Goal: Task Accomplishment & Management: Complete application form

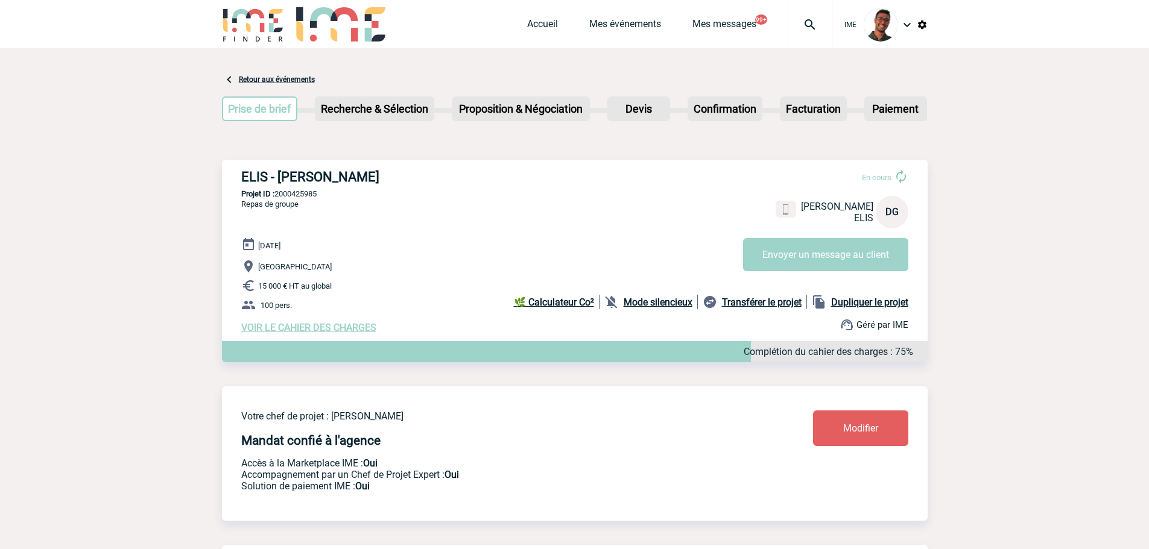
click at [277, 26] on img at bounding box center [253, 24] width 63 height 34
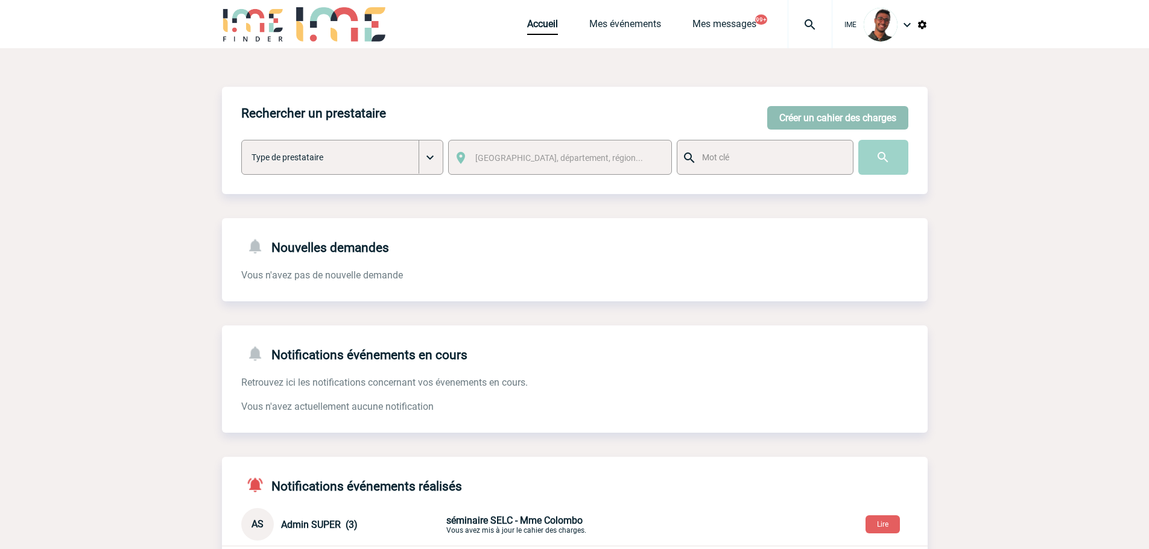
click at [844, 115] on button "Créer un cahier des charges" at bounding box center [837, 118] width 141 height 24
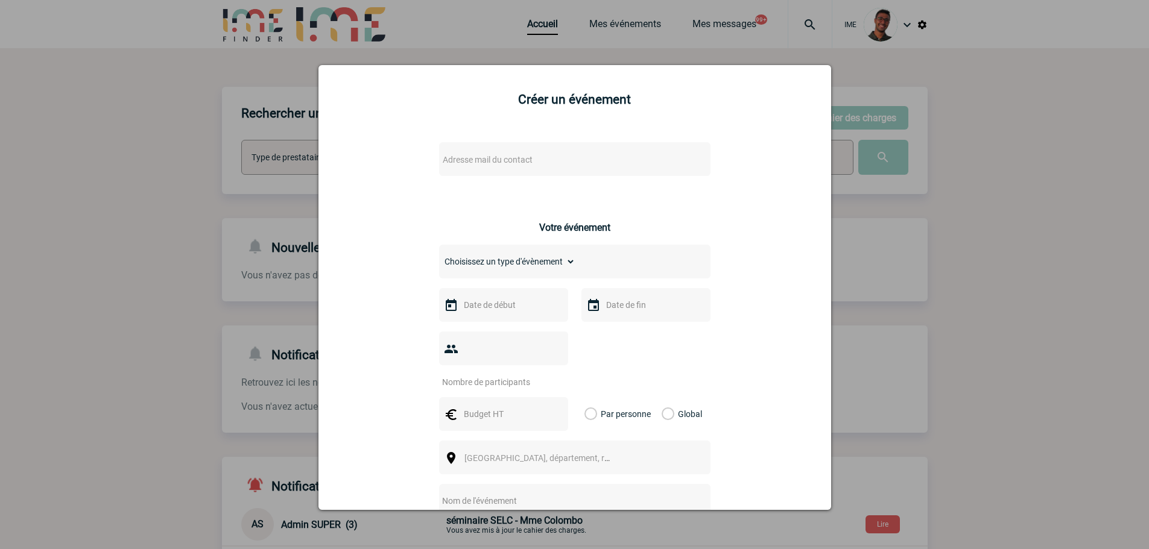
click at [602, 158] on span "Adresse mail du contact" at bounding box center [543, 159] width 211 height 17
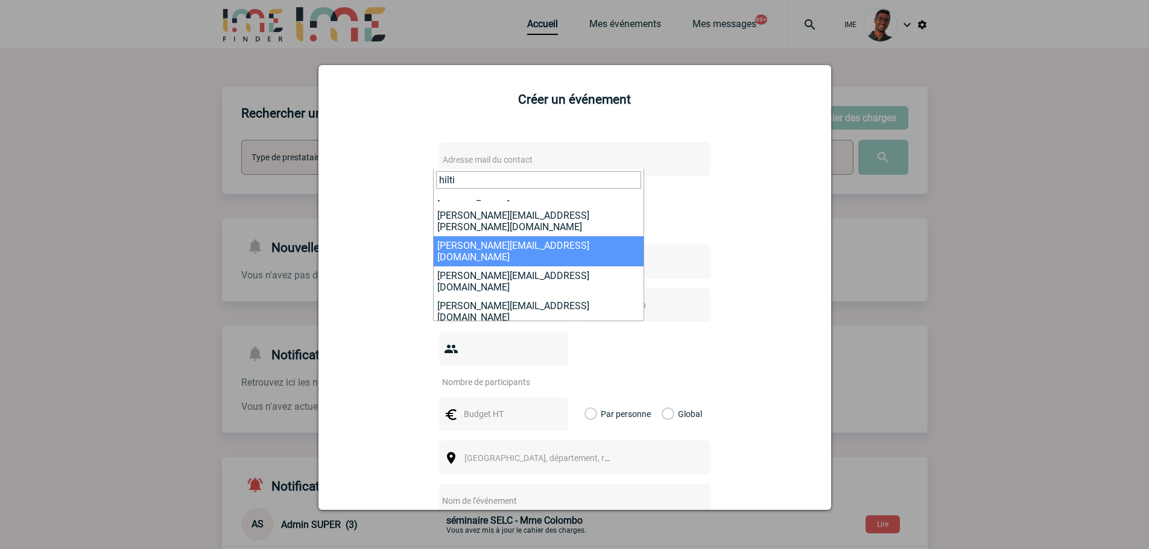
scroll to position [70, 0]
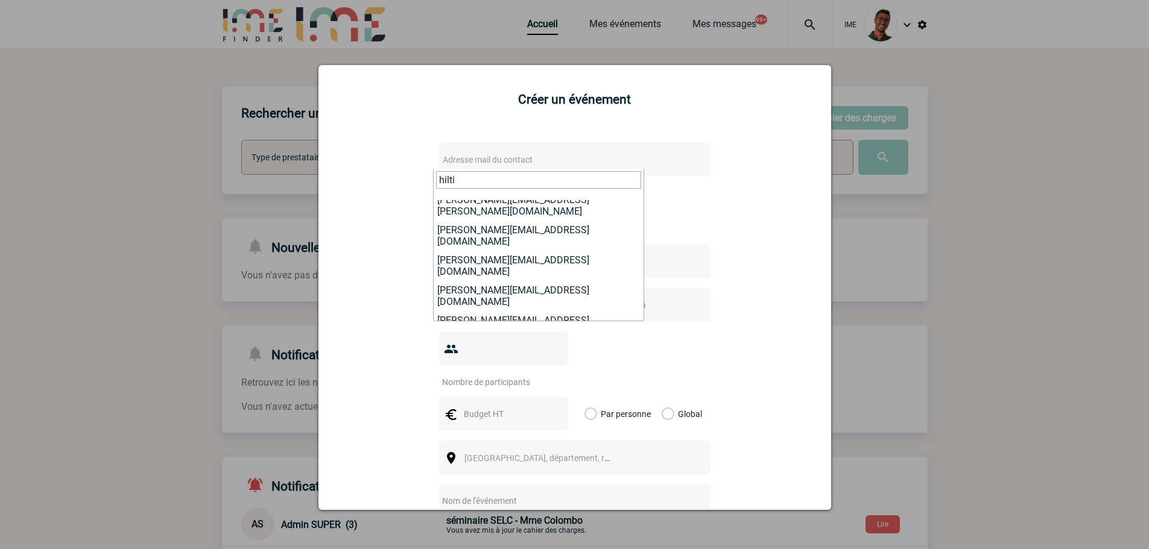
type input "hilti"
select select "132283"
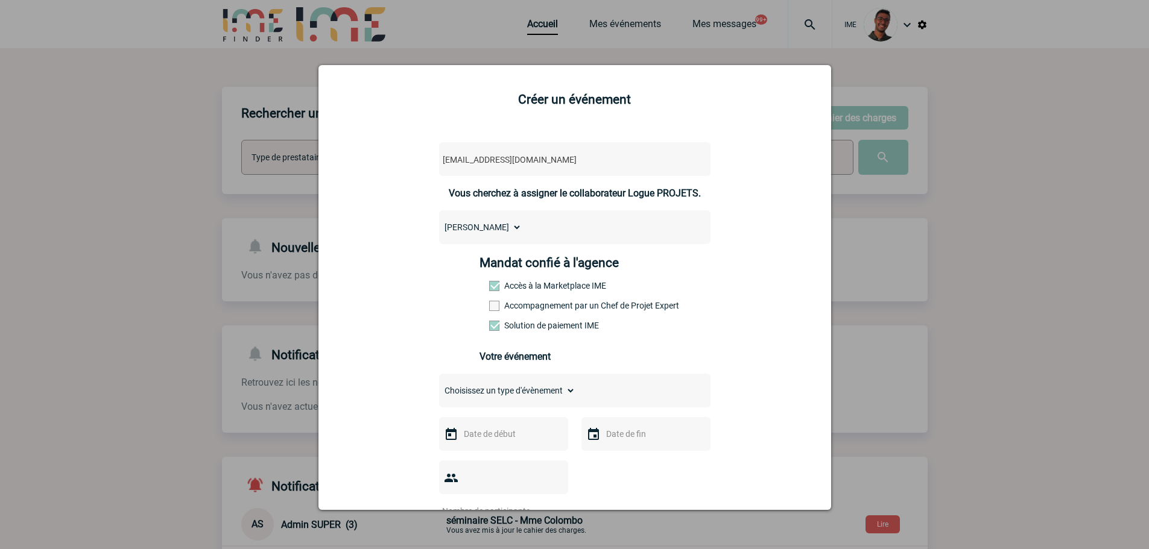
click at [499, 308] on label "Accompagnement par un Chef de Projet Expert" at bounding box center [515, 306] width 53 height 10
click at [0, 0] on input "Accompagnement par un Chef de Projet Expert" at bounding box center [0, 0] width 0 height 0
click at [482, 380] on div "Choisissez un type d'évènement Séminaire avec nuitée Séminaire sans nuitée Repa…" at bounding box center [574, 391] width 271 height 34
click at [481, 390] on select "Choisissez un type d'évènement Séminaire avec nuitée Séminaire sans nuitée Repa…" at bounding box center [507, 390] width 136 height 17
select select "1"
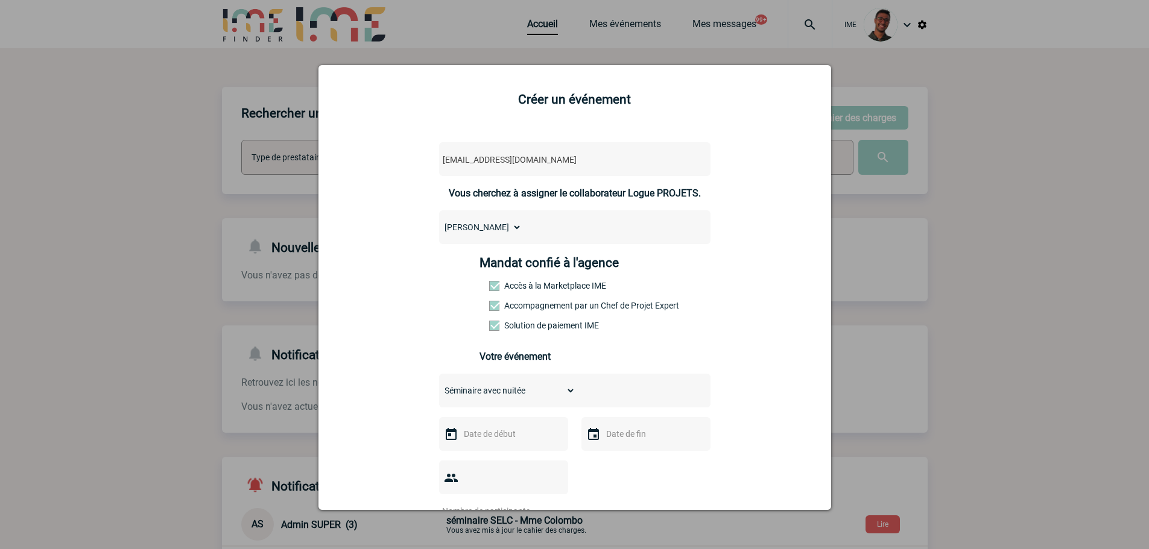
click at [439, 385] on select "Choisissez un type d'évènement Séminaire avec nuitée Séminaire sans nuitée Repa…" at bounding box center [507, 390] width 136 height 17
click at [479, 425] on div at bounding box center [503, 434] width 129 height 34
click at [479, 433] on input "text" at bounding box center [502, 434] width 83 height 16
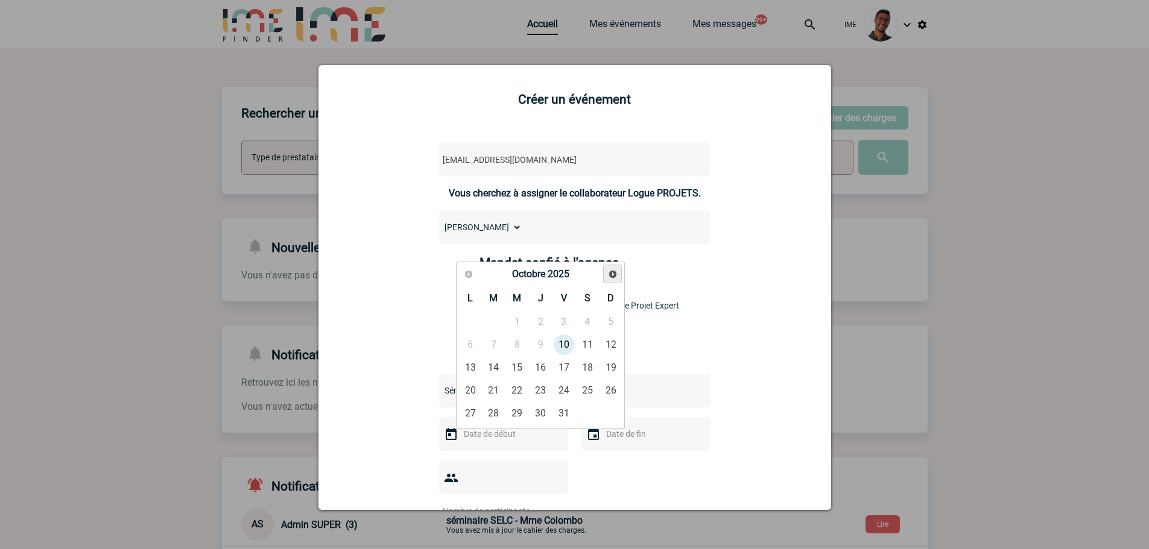
click at [611, 267] on link "Suivant" at bounding box center [612, 274] width 19 height 19
click at [537, 347] on link "6" at bounding box center [540, 345] width 22 height 22
type input "06-11-2025"
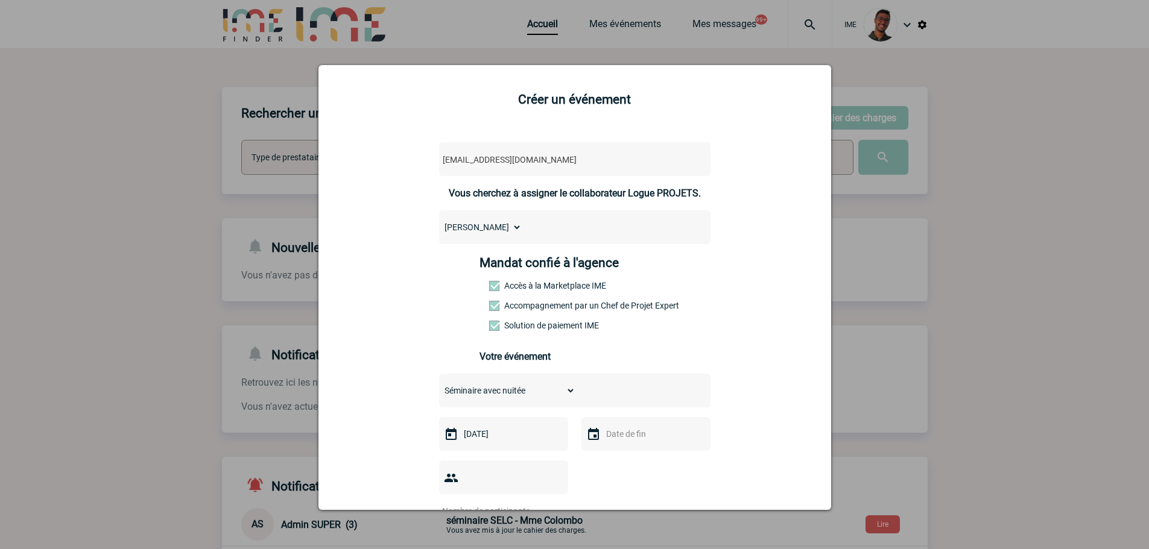
click at [607, 440] on input "text" at bounding box center [644, 434] width 83 height 16
click at [681, 349] on link "6" at bounding box center [683, 345] width 22 height 22
type input "06-11-2025"
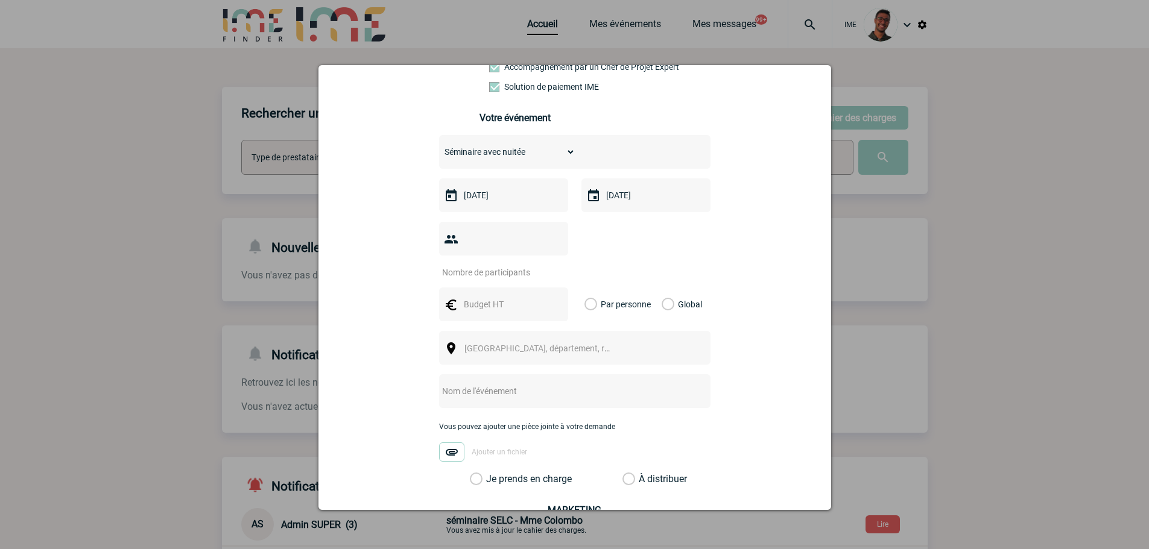
click at [506, 265] on input "number" at bounding box center [495, 273] width 113 height 16
type input "12"
click at [490, 288] on div at bounding box center [503, 305] width 129 height 34
click at [488, 297] on input "text" at bounding box center [502, 305] width 83 height 16
type input "2160"
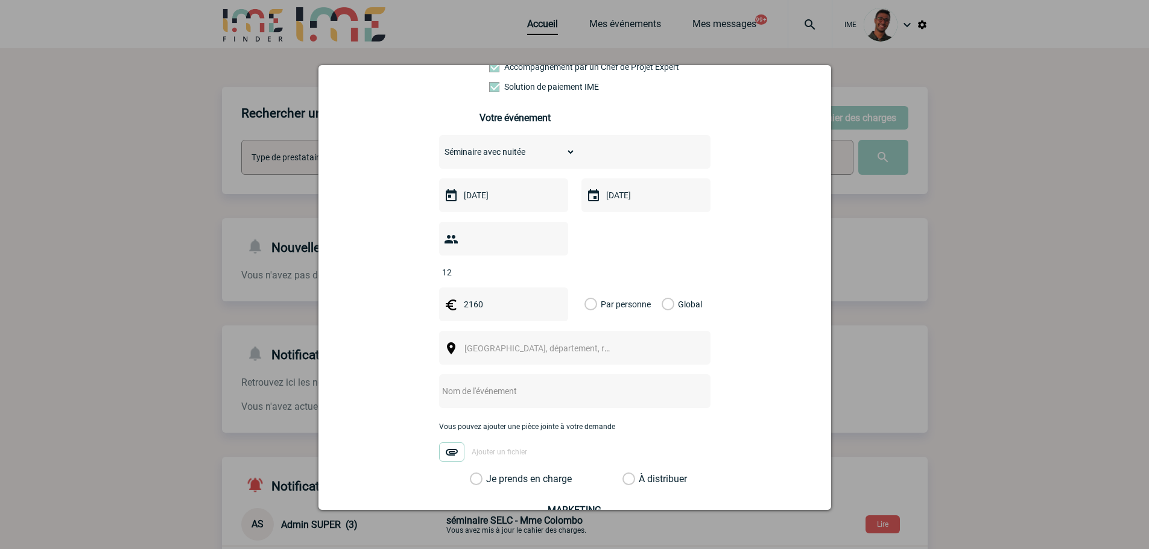
click at [664, 288] on label "Global" at bounding box center [665, 305] width 8 height 34
click at [0, 0] on input "Global" at bounding box center [0, 0] width 0 height 0
click at [572, 340] on span "Ville, département, région..." at bounding box center [542, 348] width 166 height 17
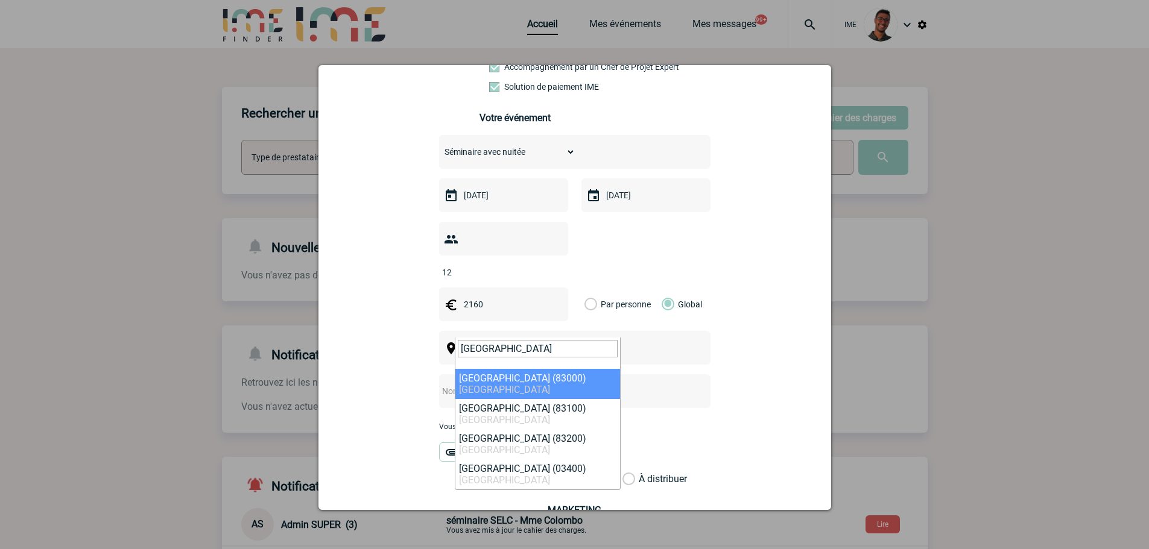
type input "toulon"
select select "7477"
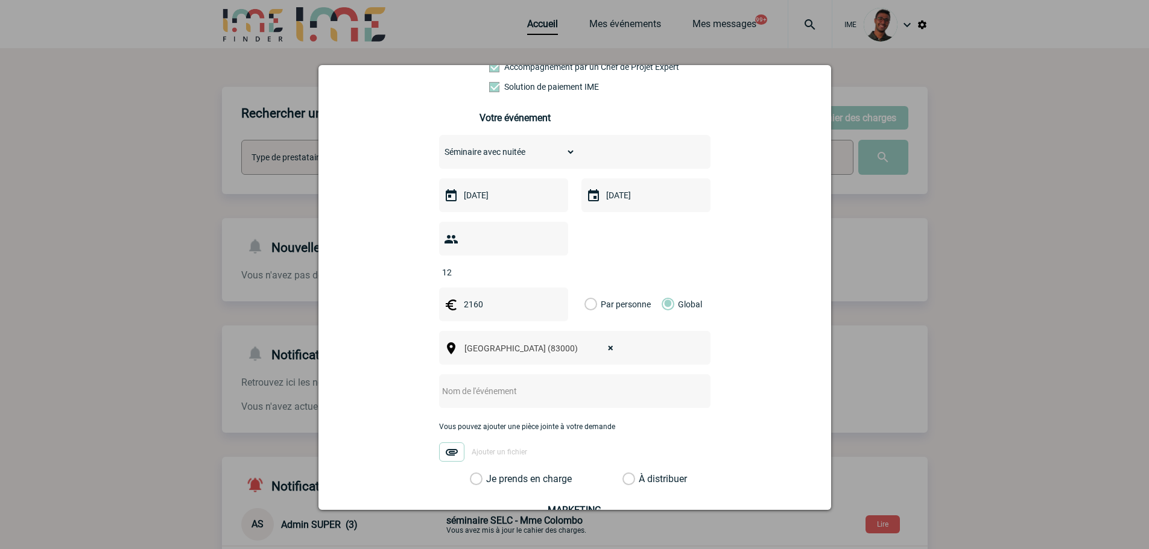
click at [497, 383] on input "text" at bounding box center [558, 391] width 239 height 16
type input "Réunion régionale Hilti Toulon"
click at [490, 473] on label "Je prends en charge" at bounding box center [480, 479] width 21 height 12
click at [0, 0] on input "Je prends en charge" at bounding box center [0, 0] width 0 height 0
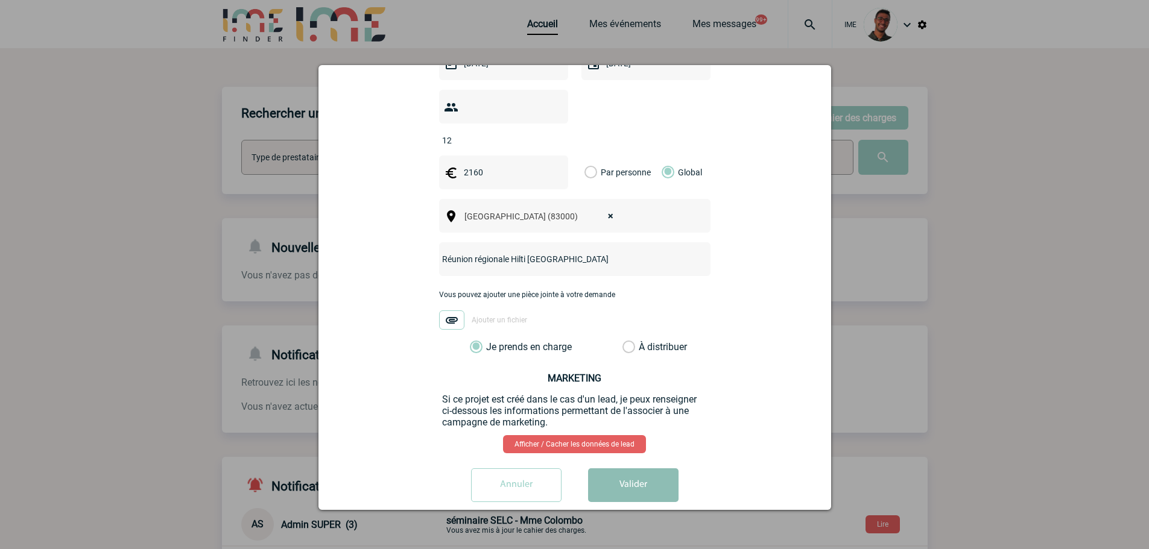
click at [634, 470] on button "Valider" at bounding box center [633, 485] width 90 height 34
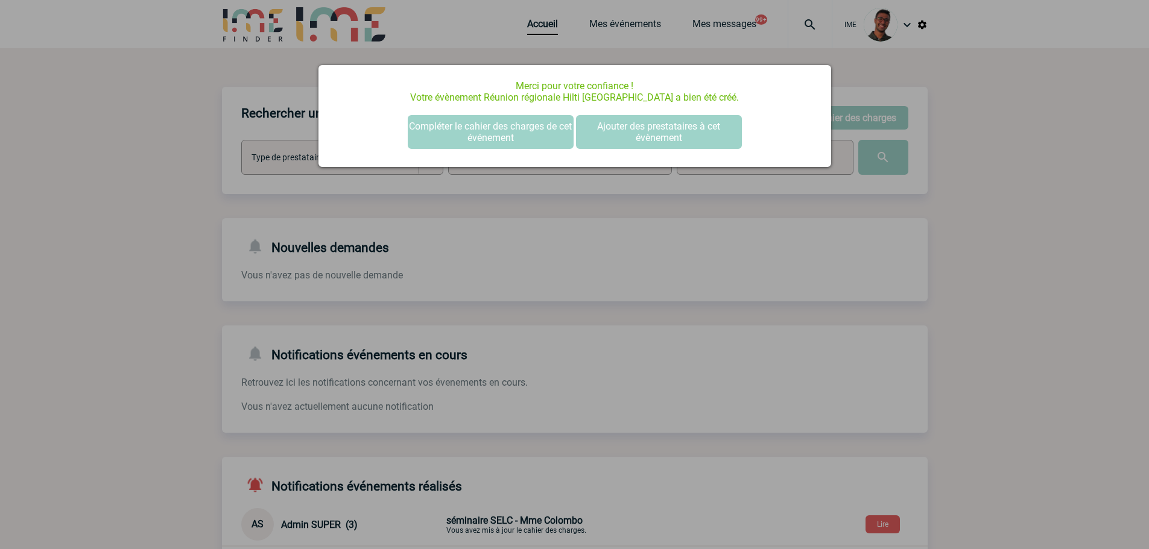
click at [241, 168] on div at bounding box center [574, 274] width 1149 height 549
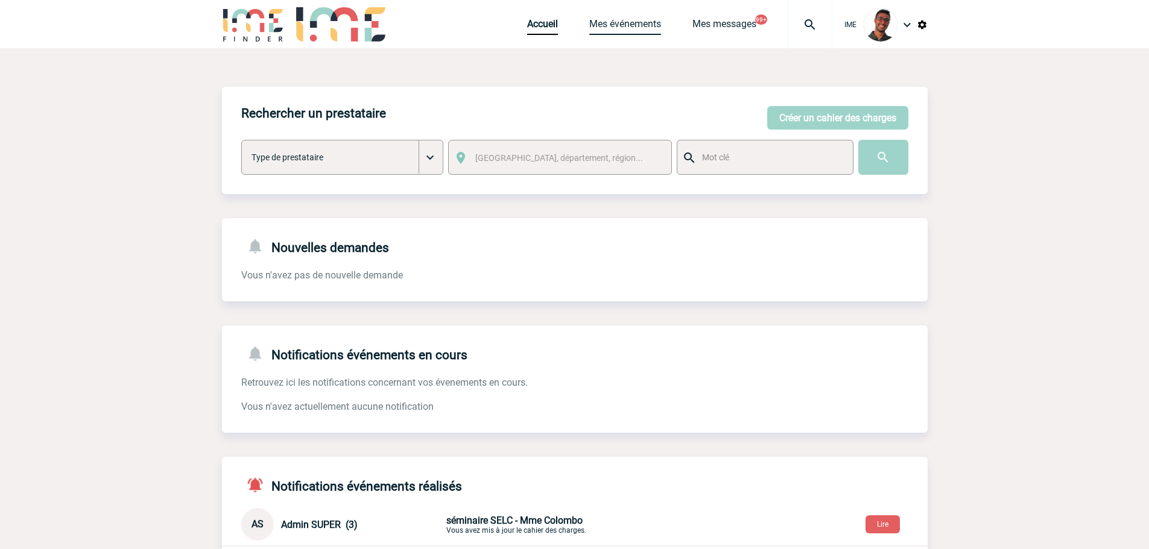
click at [617, 22] on link "Mes événements" at bounding box center [625, 26] width 72 height 17
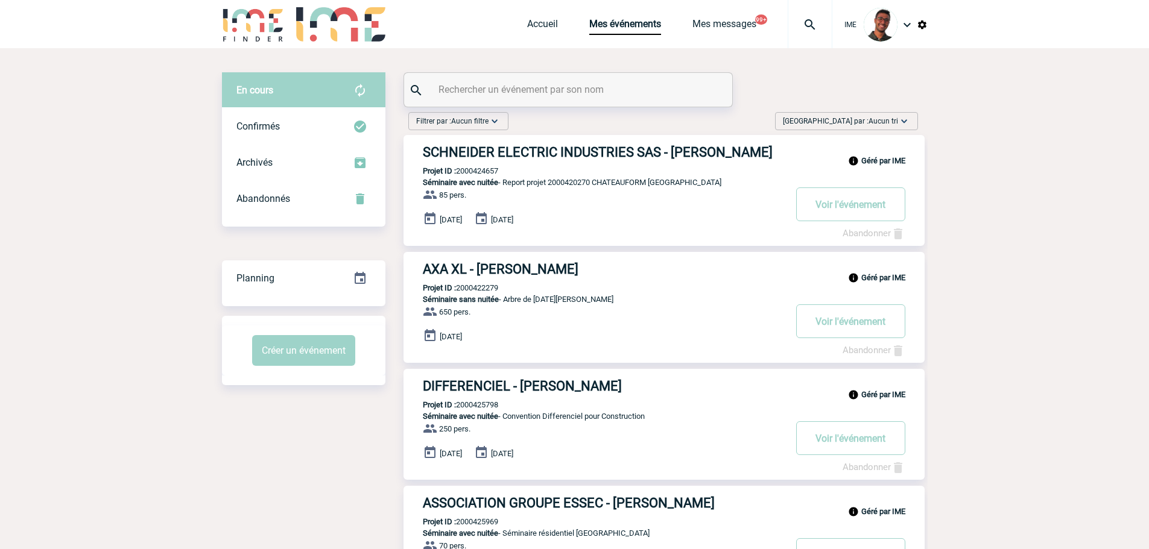
click at [529, 86] on input "text" at bounding box center [569, 89] width 268 height 17
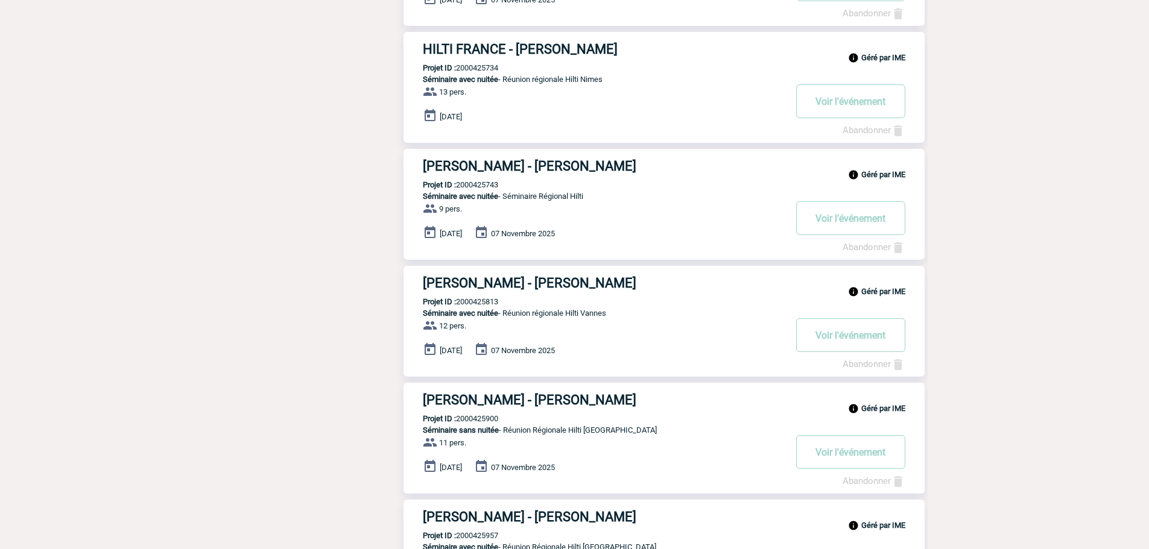
scroll to position [824, 0]
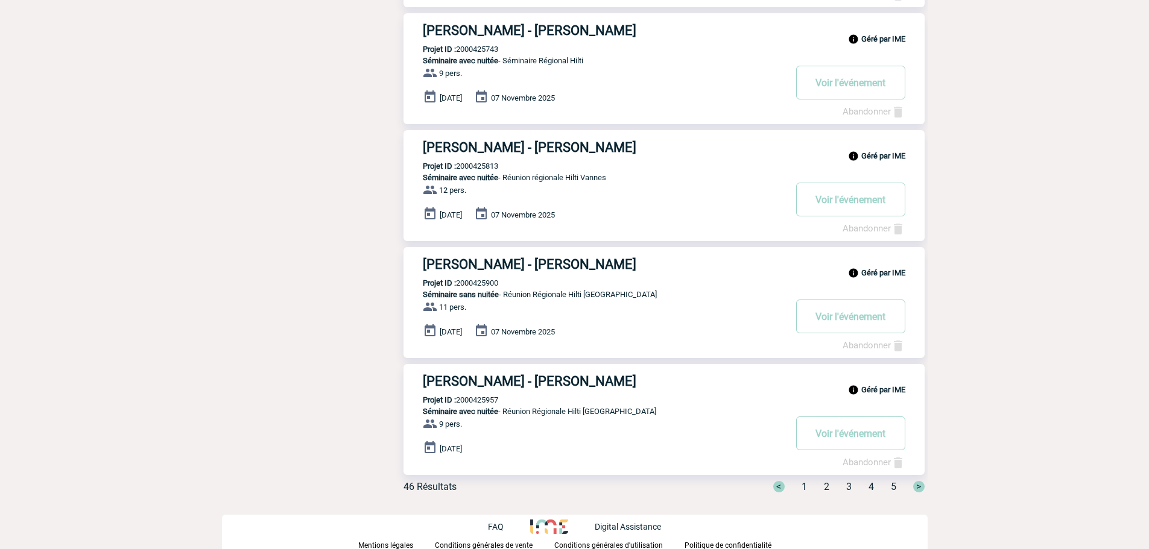
click at [827, 485] on span "2" at bounding box center [826, 486] width 5 height 11
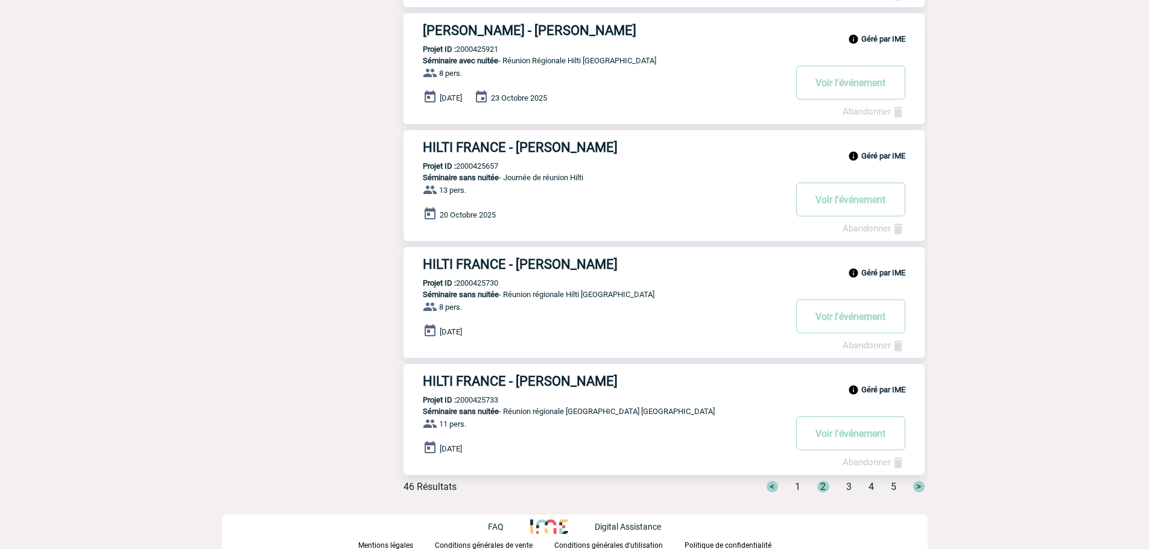
click at [799, 484] on span "1" at bounding box center [797, 486] width 5 height 11
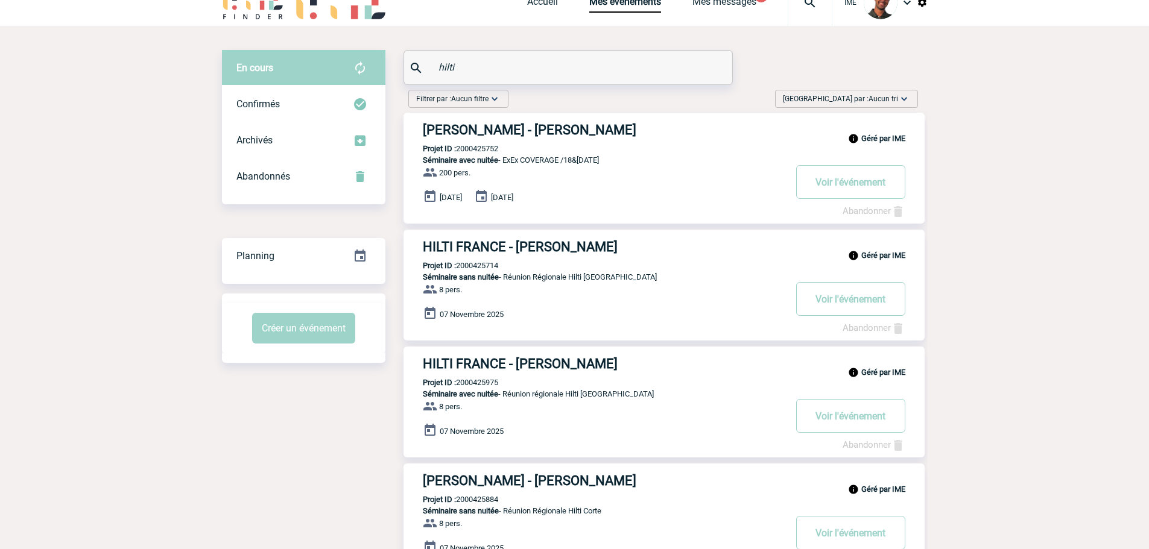
scroll to position [0, 0]
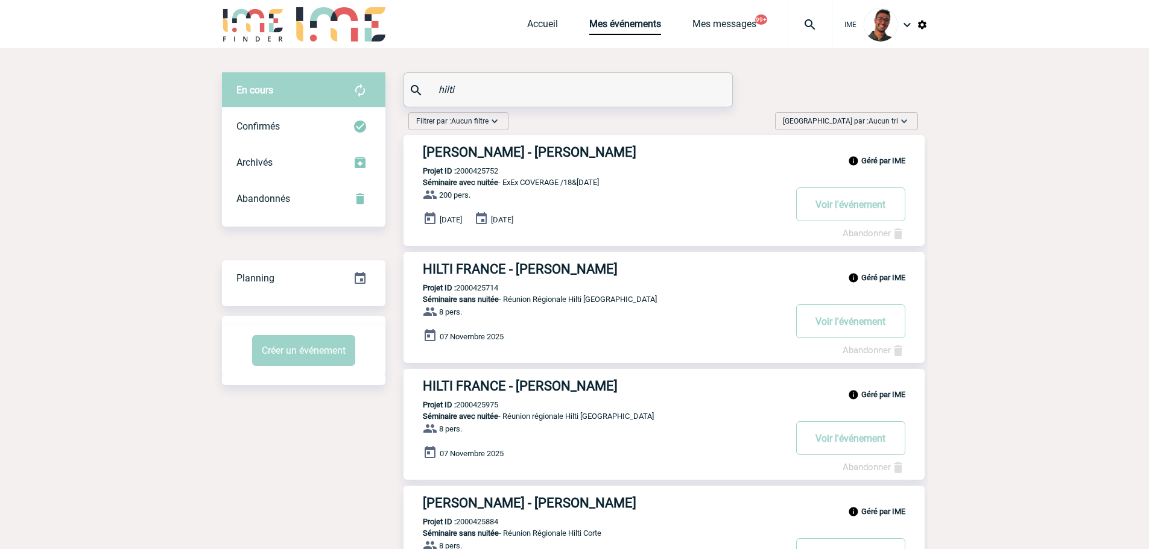
drag, startPoint x: 472, startPoint y: 93, endPoint x: 407, endPoint y: 101, distance: 65.1
click at [407, 101] on div "hilti" at bounding box center [568, 90] width 328 height 34
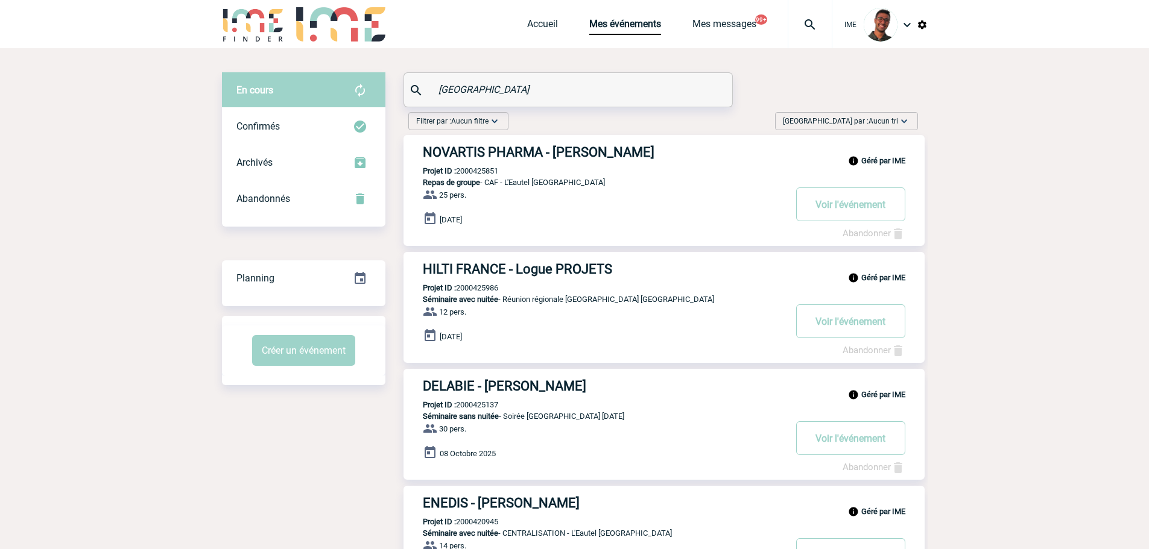
type input "toulon"
click at [473, 270] on h3 "HILTI FRANCE - Logue PROJETS" at bounding box center [604, 269] width 362 height 15
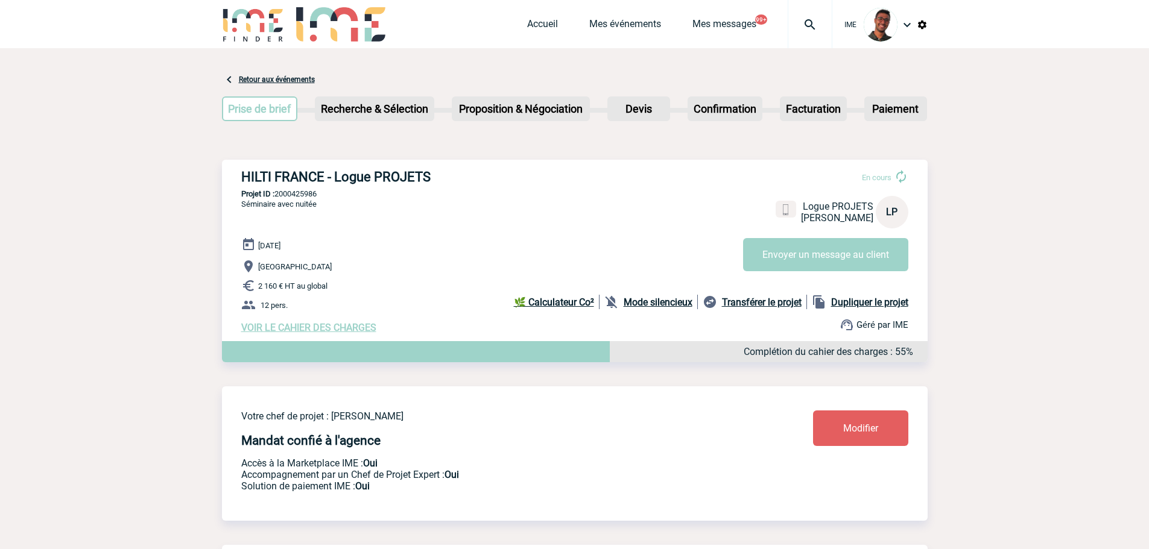
click at [625, 300] on b "Mode silencieux" at bounding box center [657, 302] width 69 height 11
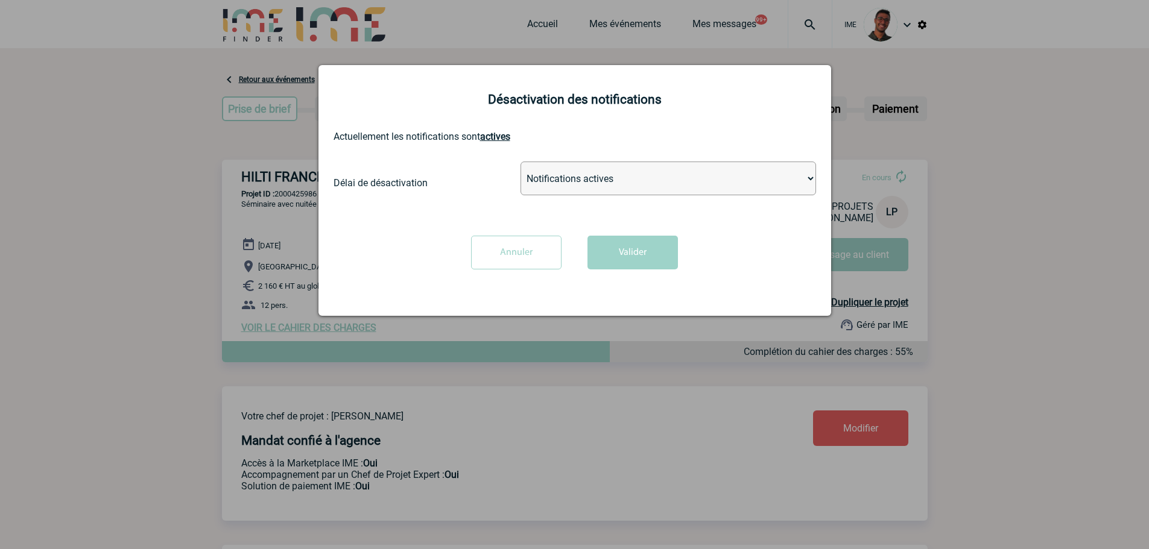
click at [624, 201] on div "Délai de désactivation Notifications actives Désactiver pour 2 heures Désactive…" at bounding box center [574, 183] width 482 height 43
click at [626, 198] on div "Délai de désactivation Notifications actives Désactiver pour 2 heures Désactive…" at bounding box center [574, 183] width 482 height 43
click at [629, 188] on select "Notifications actives Désactiver pour 2 heures Désactiver pour 1 semaines Désac…" at bounding box center [667, 179] width 295 height 34
select select "infinite"
click at [520, 162] on select "Notifications actives Désactiver pour 2 heures Désactiver pour 1 semaines Désac…" at bounding box center [667, 179] width 295 height 34
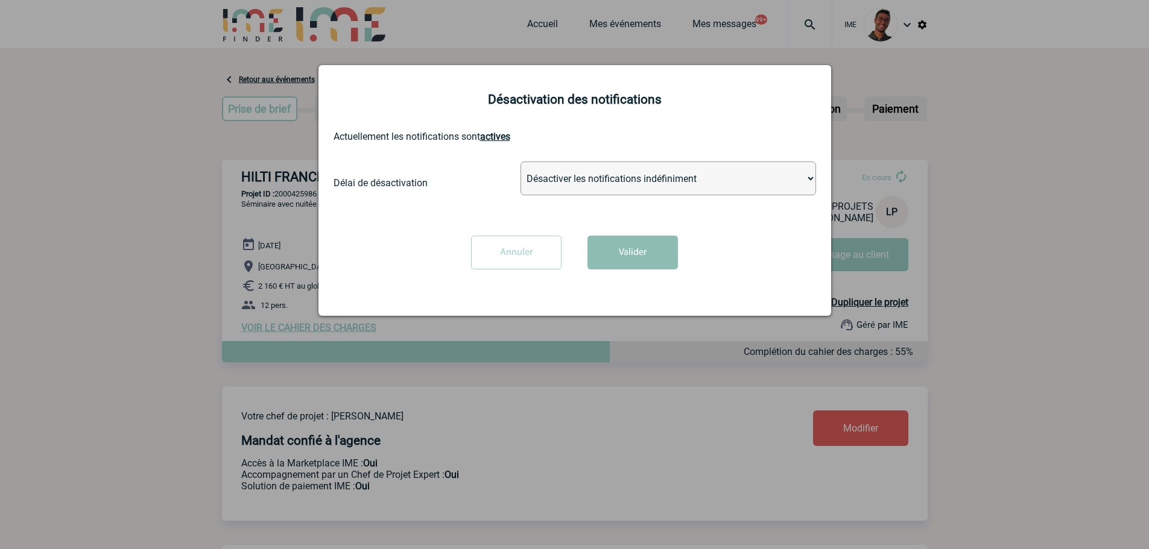
click at [615, 255] on button "Valider" at bounding box center [632, 253] width 90 height 34
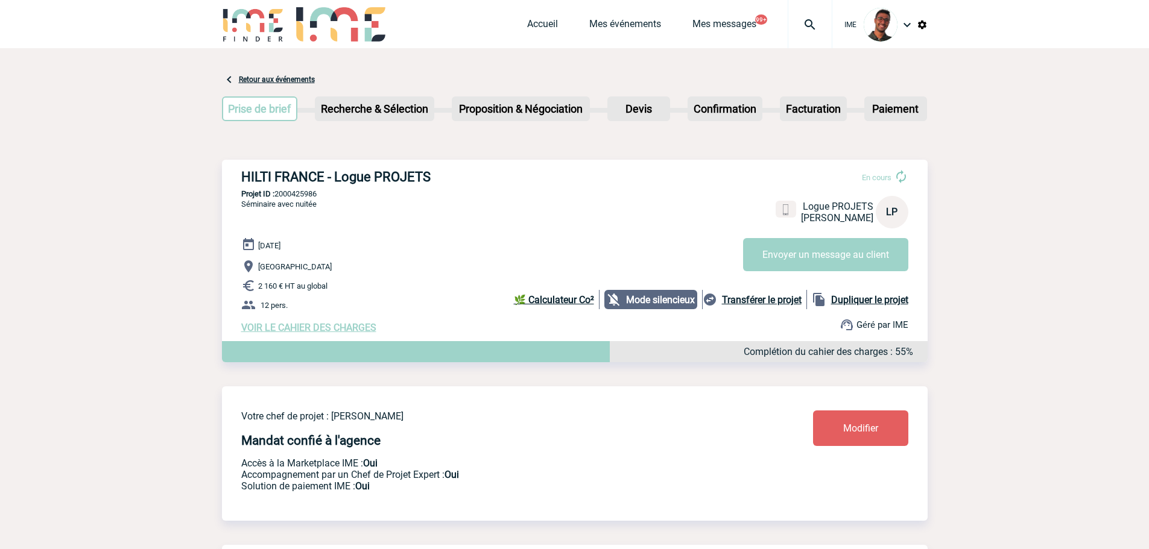
click at [311, 326] on span "VOIR LE CAHIER DES CHARGES" at bounding box center [308, 327] width 135 height 11
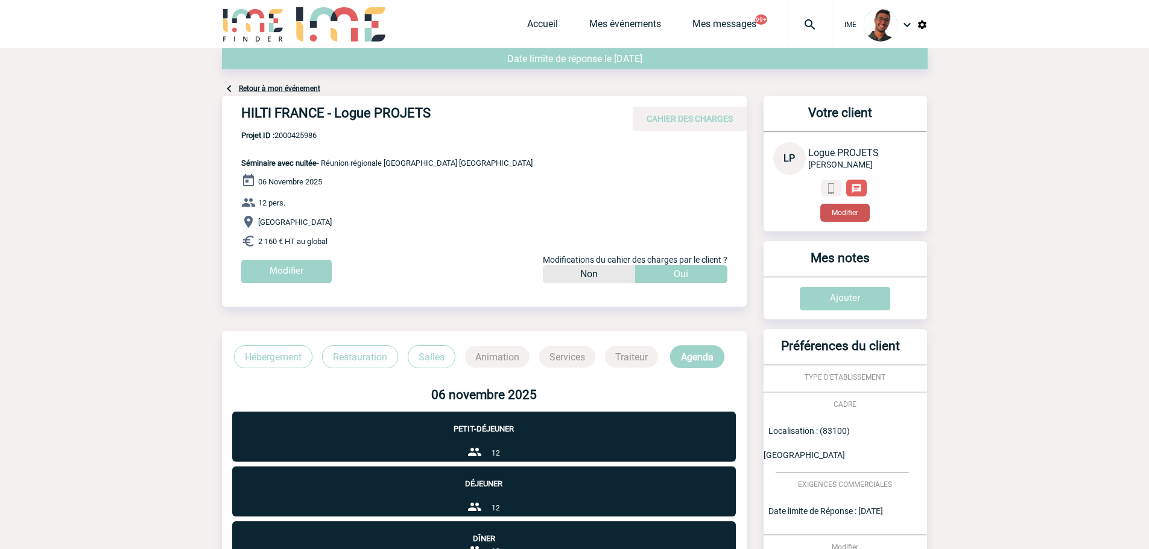
click at [852, 213] on button "Modifier" at bounding box center [844, 213] width 49 height 18
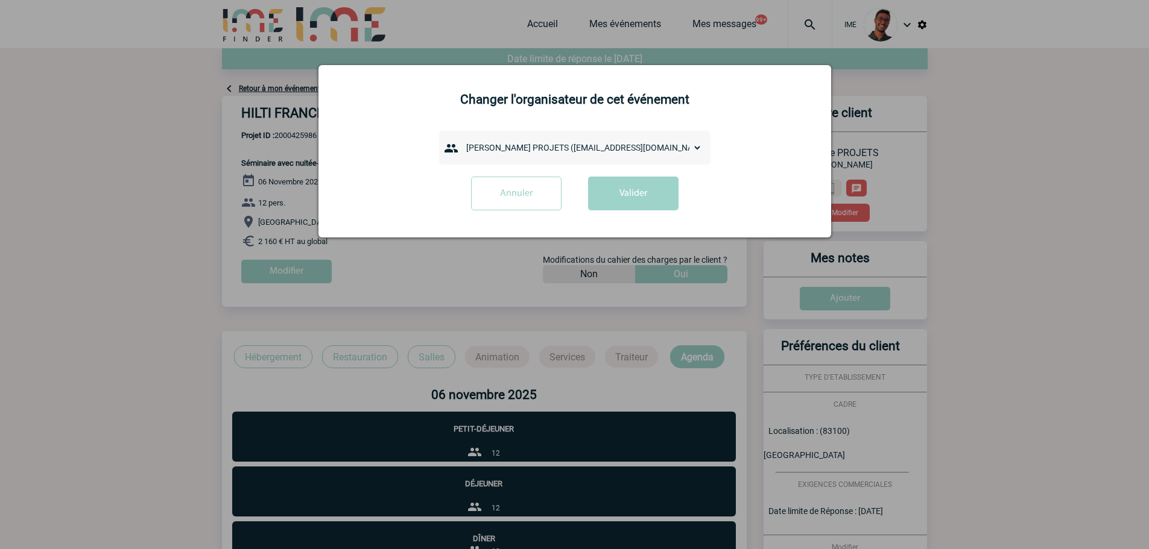
click at [505, 145] on select "admin 7068 ([EMAIL_ADDRESS][DOMAIN_NAME]) [PERSON_NAME] ([PERSON_NAME][EMAIL_AD…" at bounding box center [581, 147] width 241 height 17
select select "133162"
click at [461, 140] on select "admin 7068 ([EMAIL_ADDRESS][DOMAIN_NAME]) [PERSON_NAME] ([PERSON_NAME][EMAIL_AD…" at bounding box center [581, 147] width 241 height 17
click at [654, 195] on button "Valider" at bounding box center [633, 194] width 90 height 34
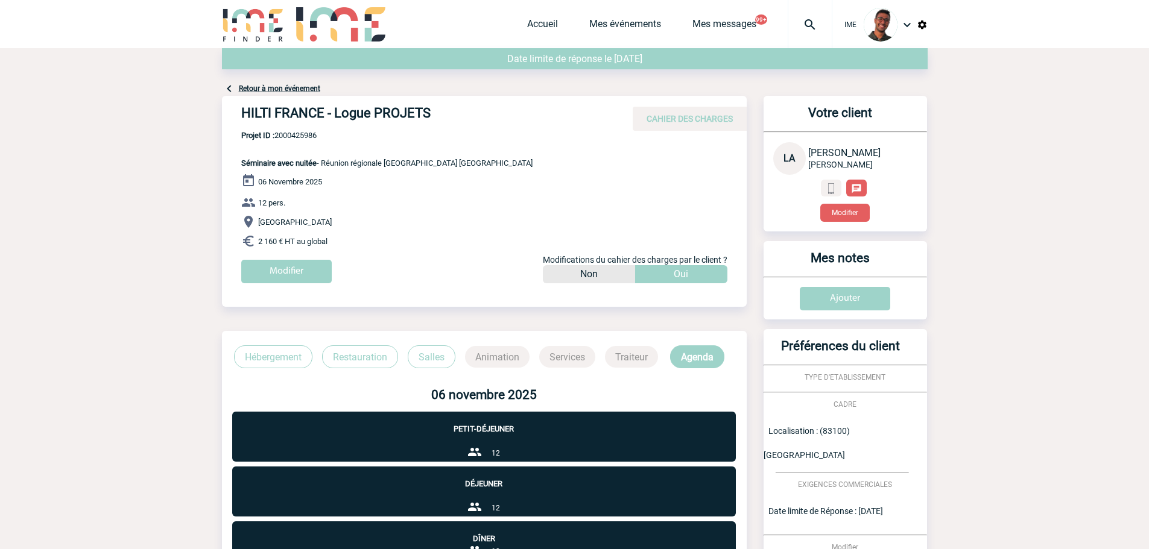
click at [262, 90] on link "Retour à mon événement" at bounding box center [279, 88] width 81 height 8
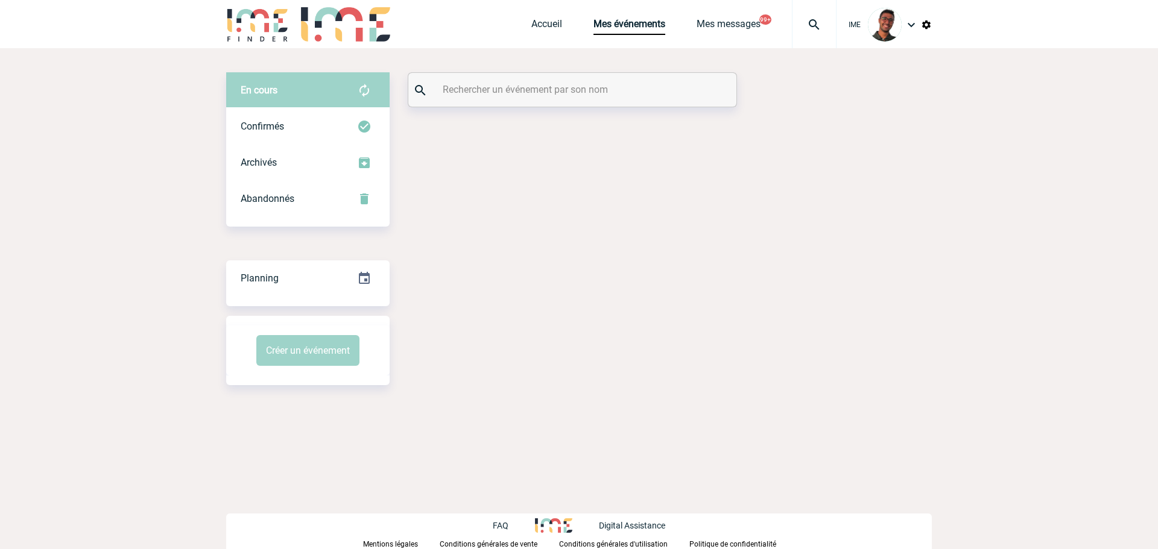
click at [595, 89] on input "text" at bounding box center [574, 89] width 268 height 17
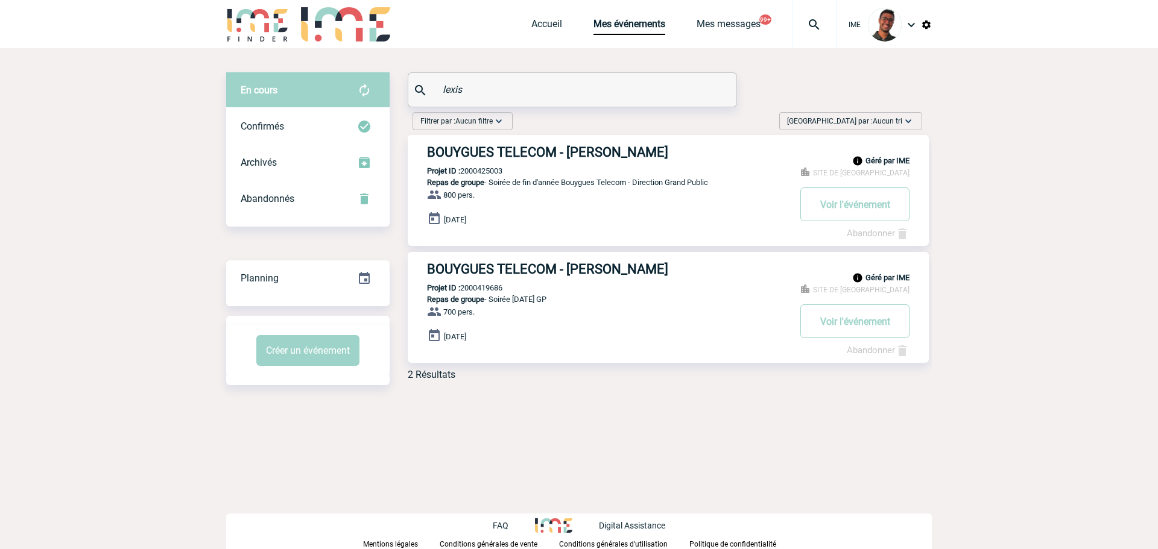
click at [440, 88] on input "lexis" at bounding box center [574, 89] width 268 height 17
type input "alexis"
click at [506, 151] on h3 "BOUYGUES TELECOM - Catherine ALEXANDRE-ALEXIS" at bounding box center [608, 152] width 362 height 15
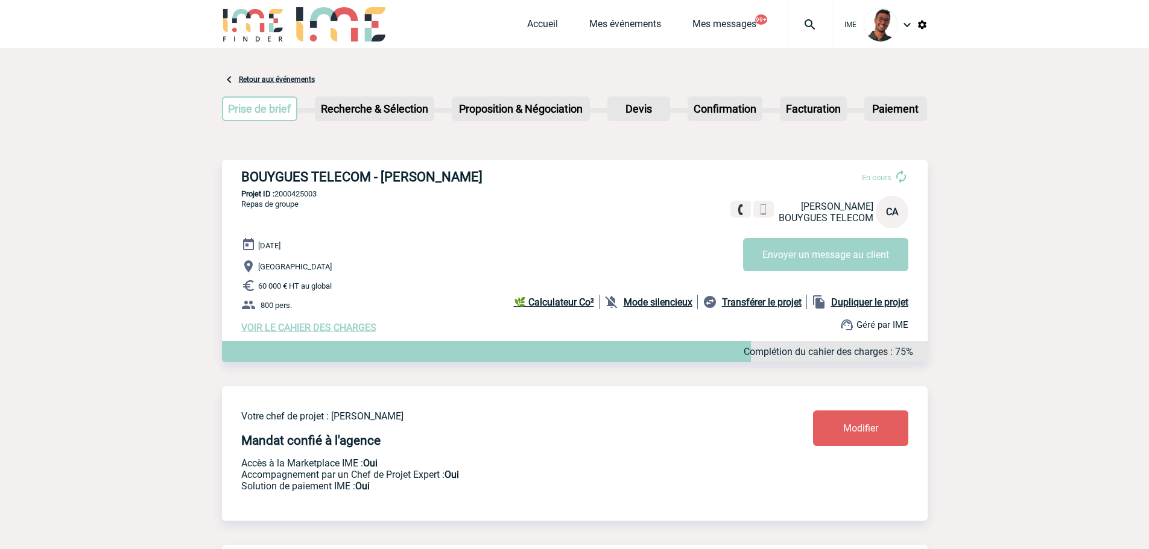
click at [302, 195] on p "Projet ID : 2000425003" at bounding box center [574, 193] width 705 height 9
copy p "2000425003"
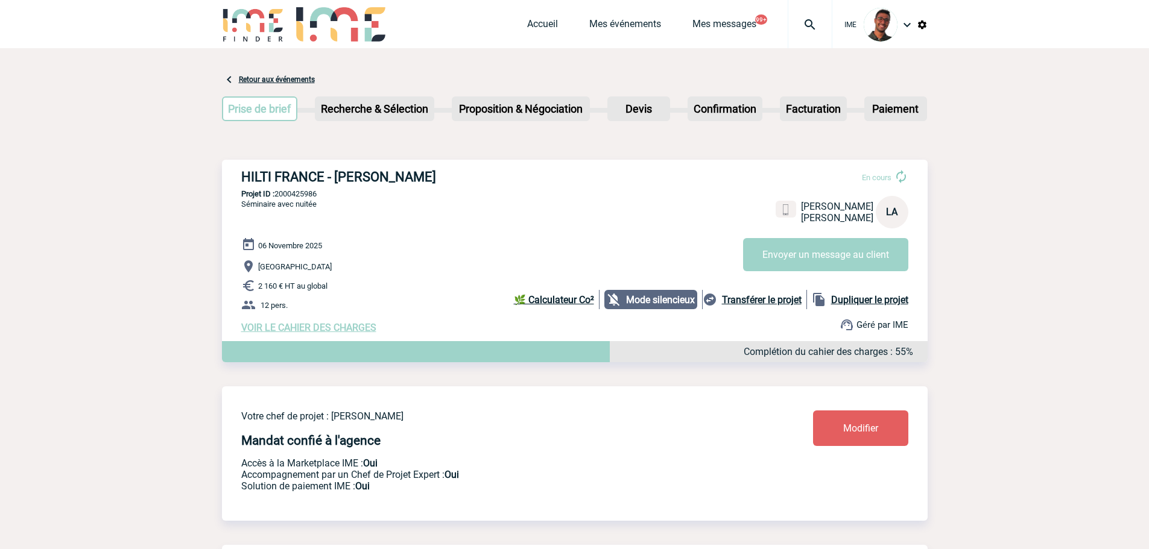
click at [854, 429] on span "Modifier" at bounding box center [860, 428] width 35 height 11
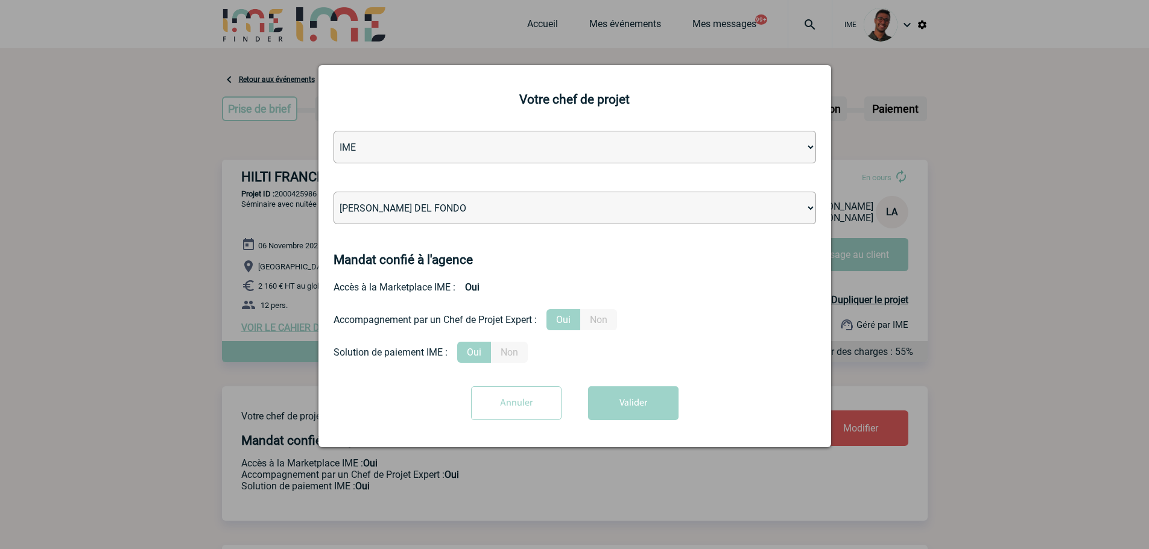
click at [645, 203] on select "[PERSON_NAME] [PERSON_NAME] [PERSON_NAME] Jean-[PERSON_NAME] [PERSON_NAME] [PER…" at bounding box center [574, 208] width 482 height 33
click at [333, 192] on select "[PERSON_NAME] [PERSON_NAME] [PERSON_NAME] Jean-[PERSON_NAME] [PERSON_NAME] [PER…" at bounding box center [574, 208] width 482 height 33
click at [645, 203] on select "[PERSON_NAME] [PERSON_NAME] [PERSON_NAME] Jean-[PERSON_NAME] [PERSON_NAME] [PER…" at bounding box center [574, 208] width 482 height 33
select select "129834"
click at [333, 192] on select "[PERSON_NAME] [PERSON_NAME] [PERSON_NAME] Jean-[PERSON_NAME] [PERSON_NAME] [PER…" at bounding box center [574, 208] width 482 height 33
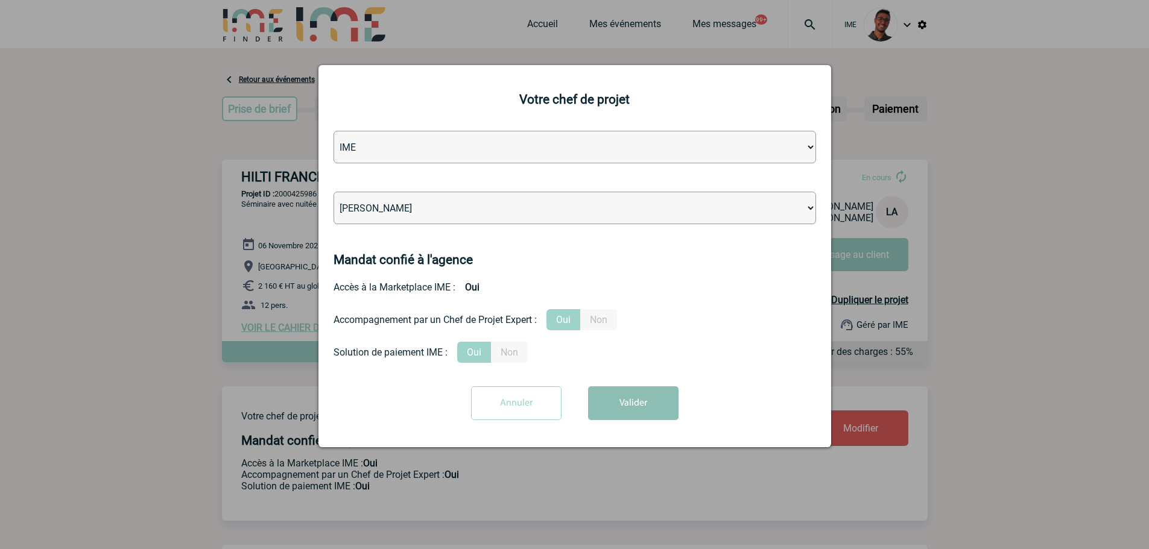
click at [648, 409] on button "Valider" at bounding box center [633, 403] width 90 height 34
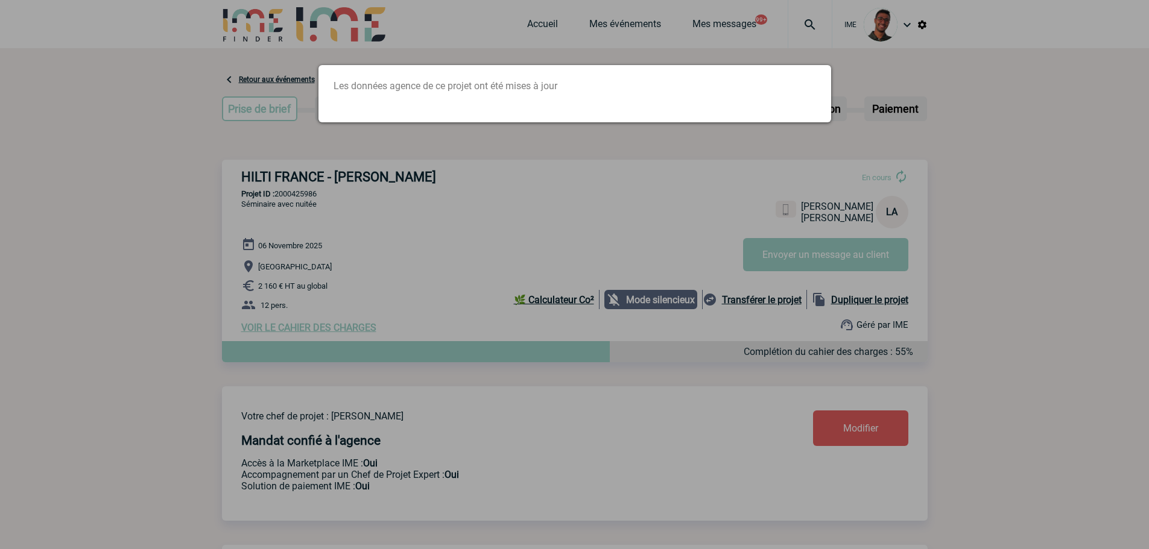
click at [329, 204] on div at bounding box center [574, 274] width 1149 height 549
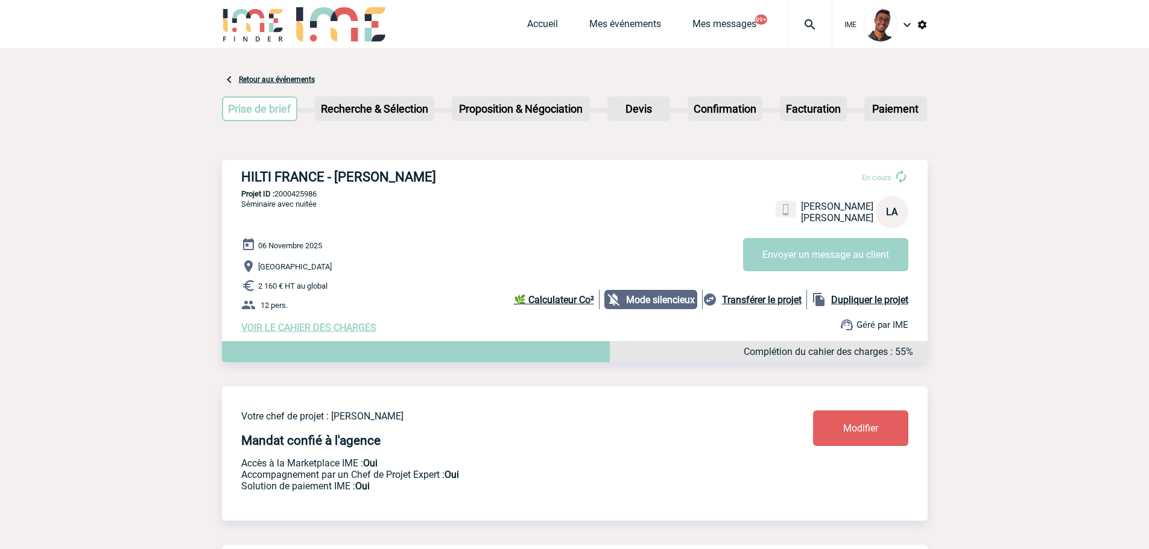
click at [308, 194] on p "Projet ID : 2000425986" at bounding box center [574, 193] width 705 height 9
copy p "2000425986"
click at [620, 28] on link "Mes événements" at bounding box center [625, 26] width 72 height 17
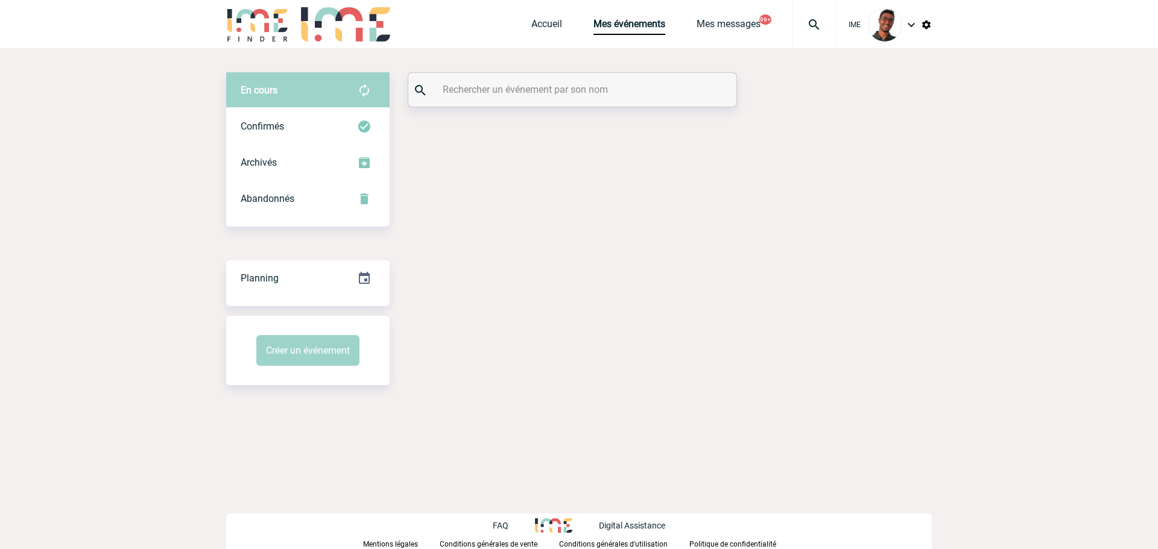
drag, startPoint x: 0, startPoint y: 0, endPoint x: 544, endPoint y: 87, distance: 550.7
click at [544, 87] on input "text" at bounding box center [574, 89] width 268 height 17
paste input "hemdani"
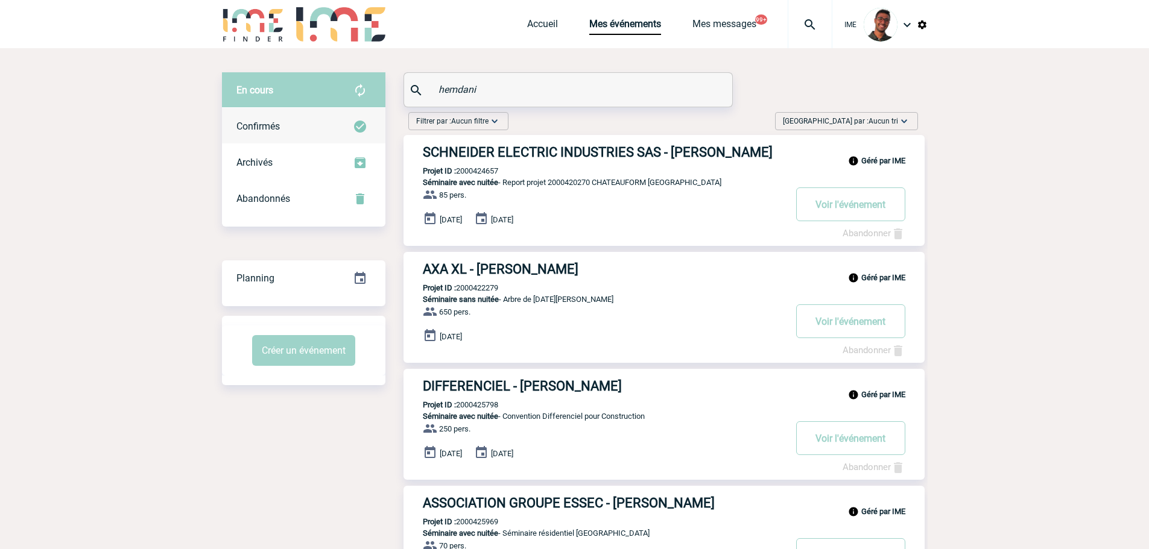
type input "hemdani"
click at [357, 122] on img at bounding box center [360, 126] width 14 height 14
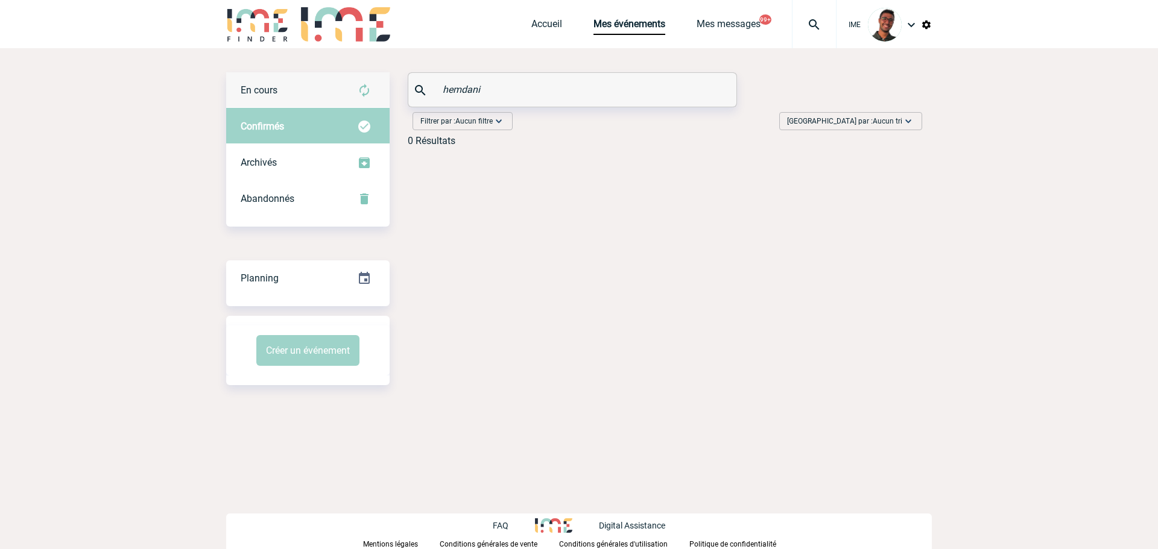
click at [365, 91] on img at bounding box center [364, 90] width 14 height 14
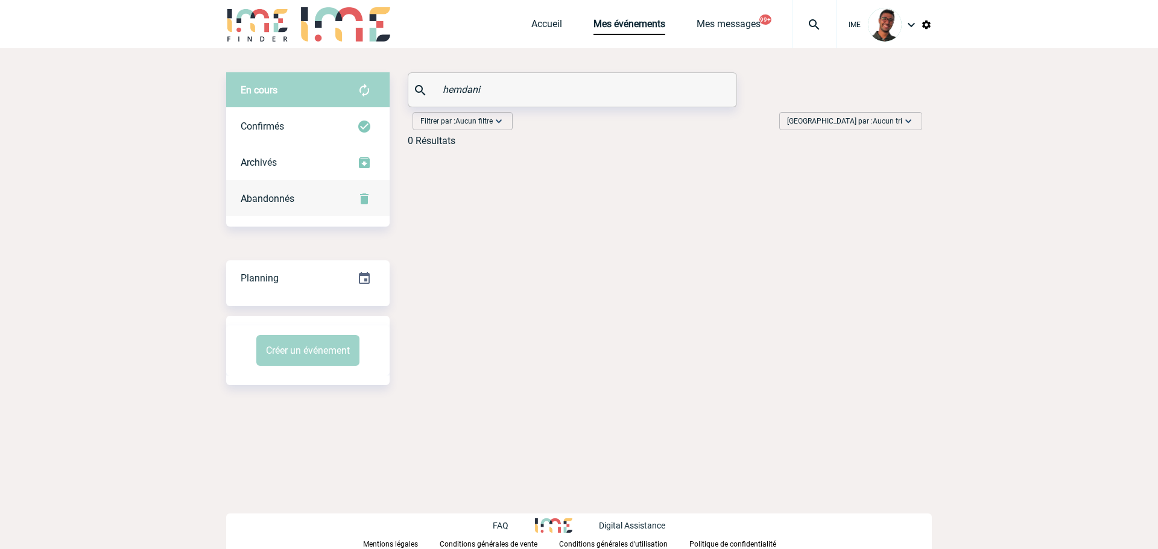
click at [356, 205] on div "Abandonnés" at bounding box center [307, 199] width 163 height 36
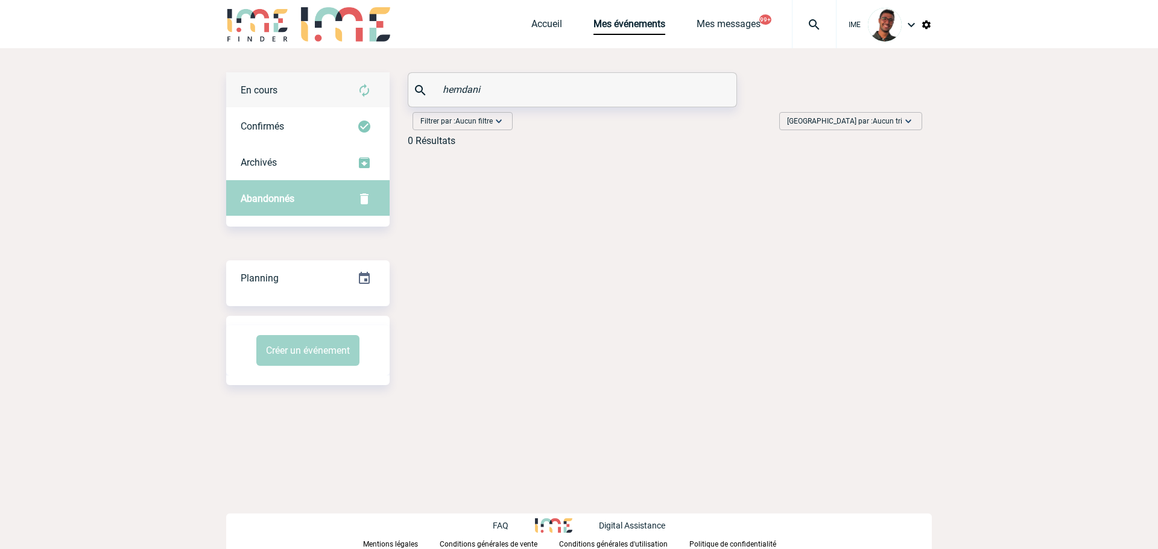
click at [362, 83] on div "En cours" at bounding box center [307, 90] width 163 height 36
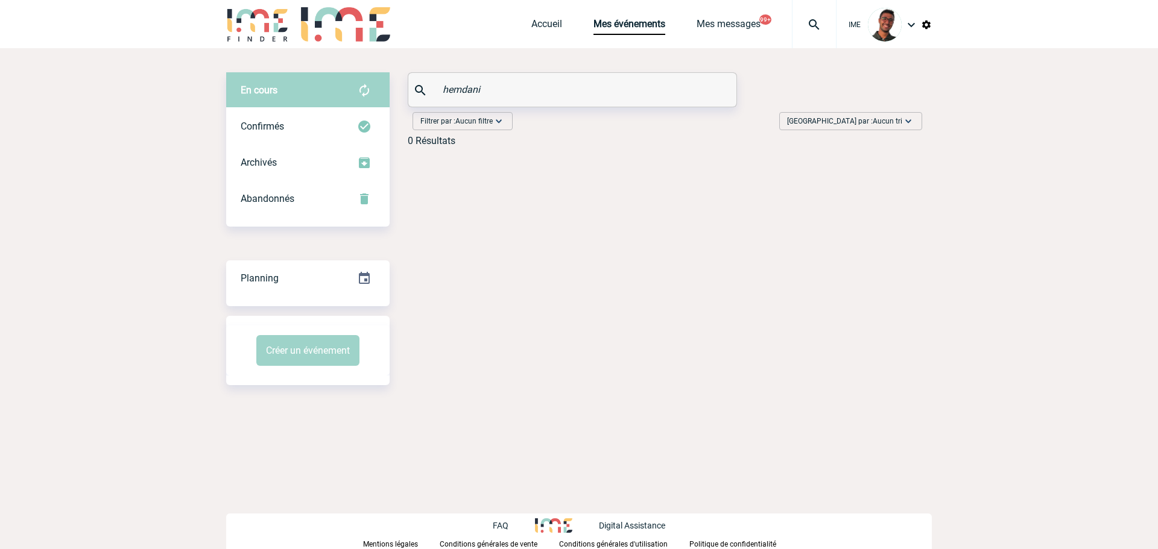
drag, startPoint x: 502, startPoint y: 77, endPoint x: 416, endPoint y: 78, distance: 86.2
click at [416, 78] on div "hemdani" at bounding box center [572, 90] width 328 height 34
click at [454, 87] on input "hemdani" at bounding box center [574, 89] width 268 height 17
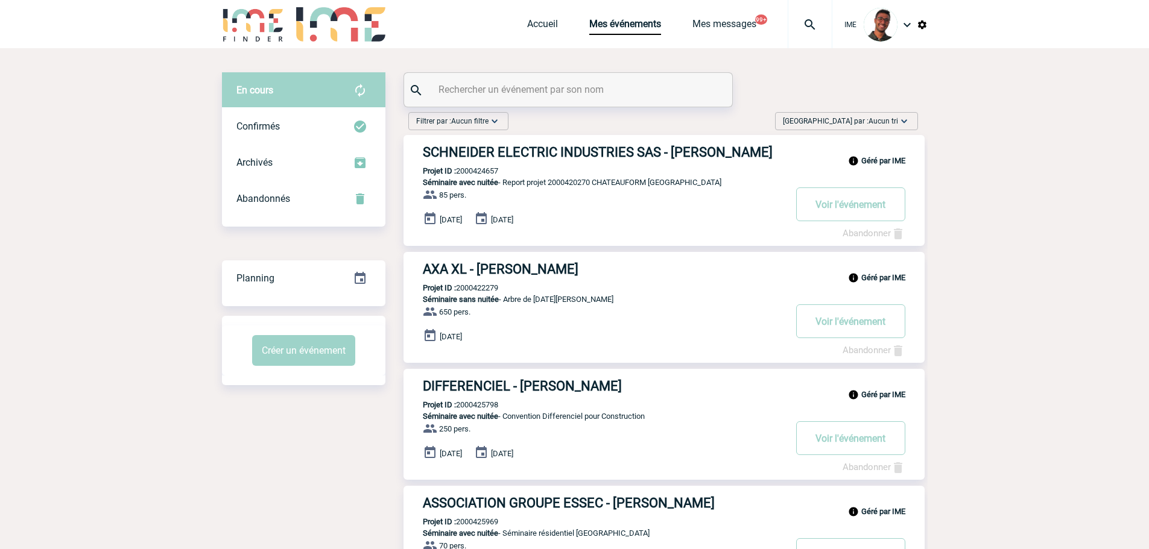
click at [558, 87] on input "text" at bounding box center [569, 89] width 268 height 17
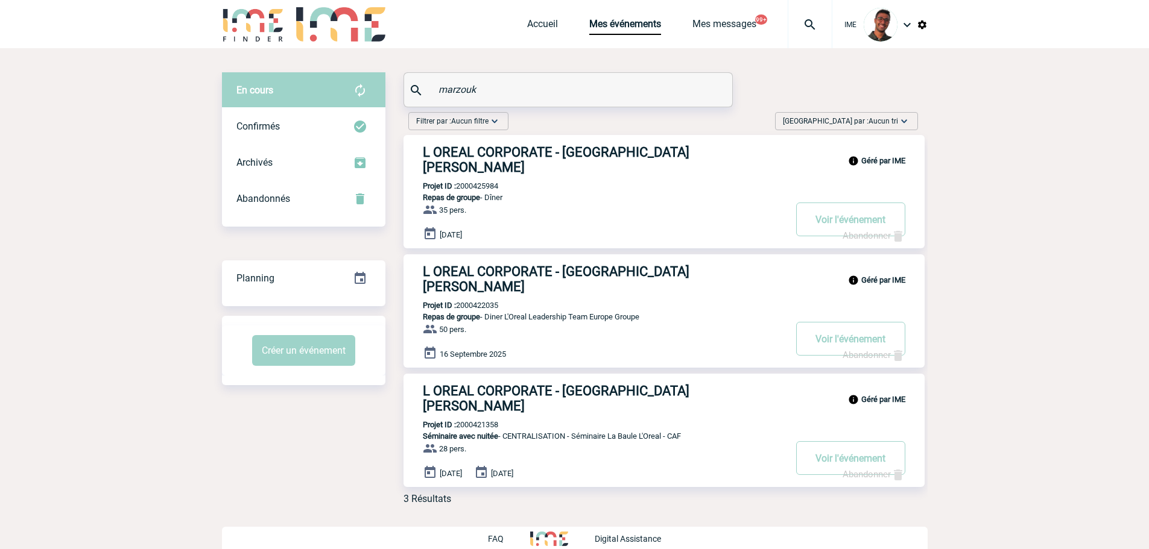
type input "marzouk"
click at [455, 181] on b "Projet ID :" at bounding box center [439, 185] width 33 height 9
click at [459, 181] on p "Projet ID : 2000425984" at bounding box center [450, 185] width 95 height 9
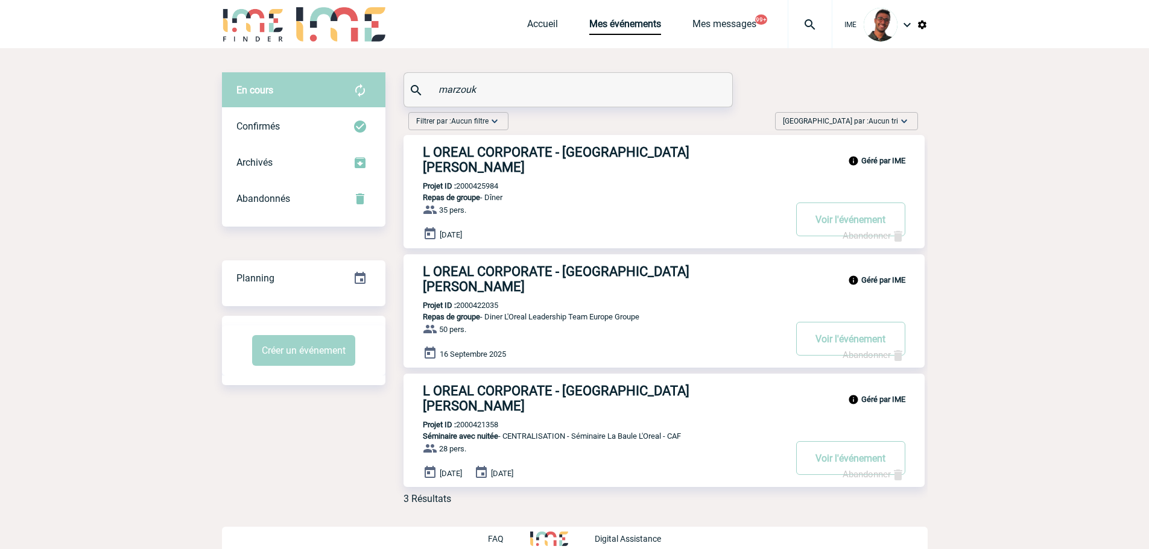
click at [459, 181] on p "Projet ID : 2000425984" at bounding box center [450, 185] width 95 height 9
copy p "2000425984"
click at [242, 21] on img at bounding box center [253, 24] width 63 height 34
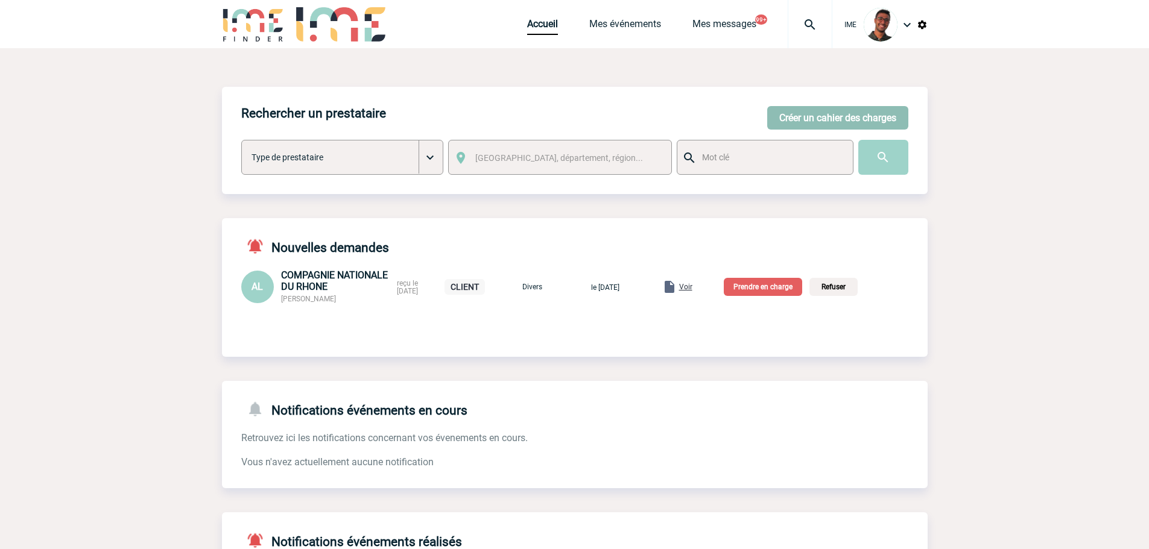
click at [880, 112] on button "Créer un cahier des charges" at bounding box center [837, 118] width 141 height 24
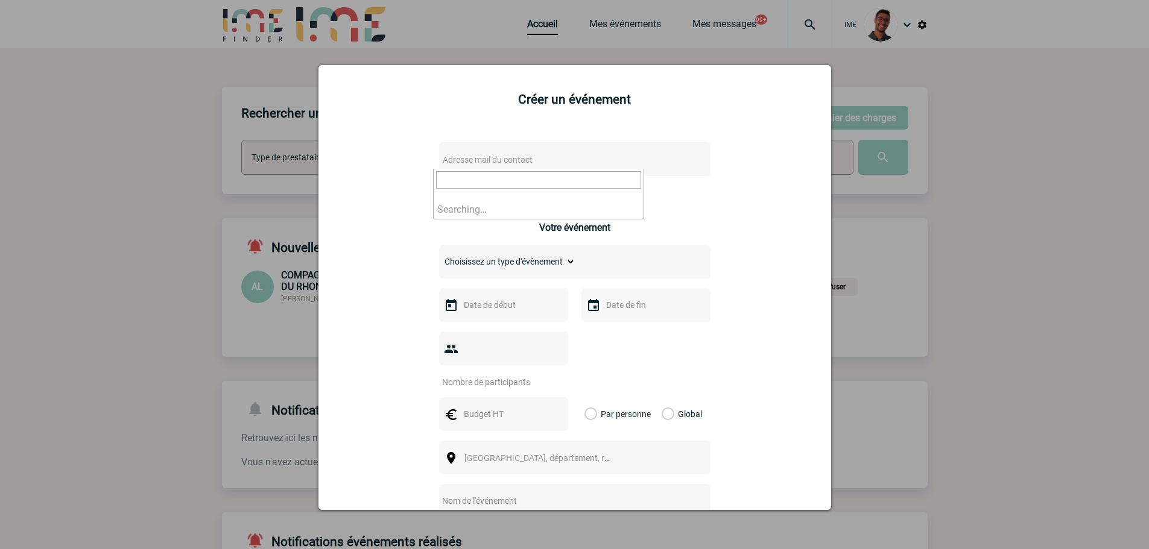
click at [545, 159] on span "Adresse mail du contact" at bounding box center [543, 159] width 211 height 17
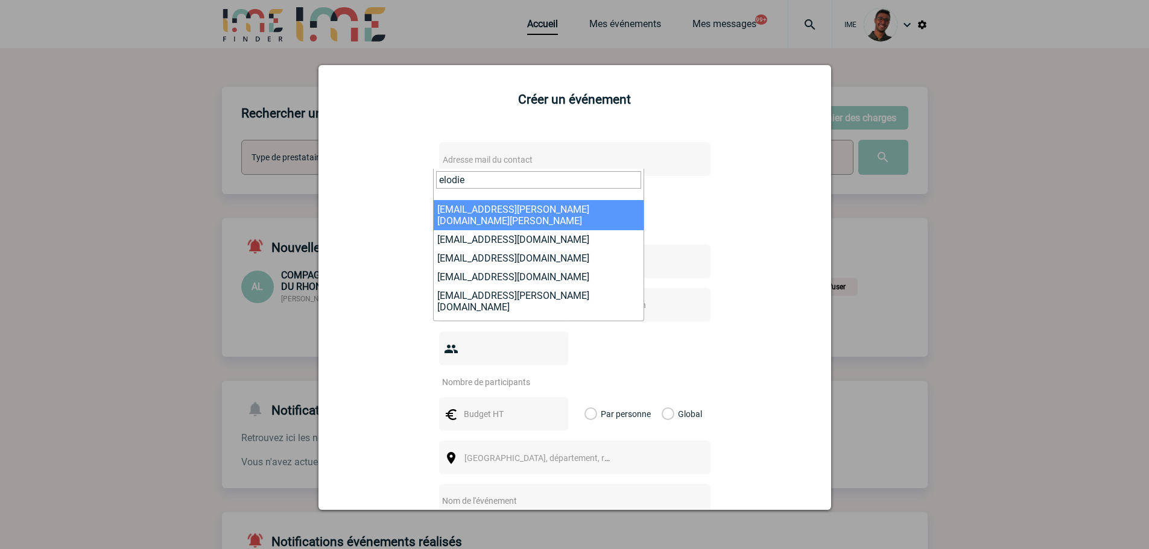
type input "elodie"
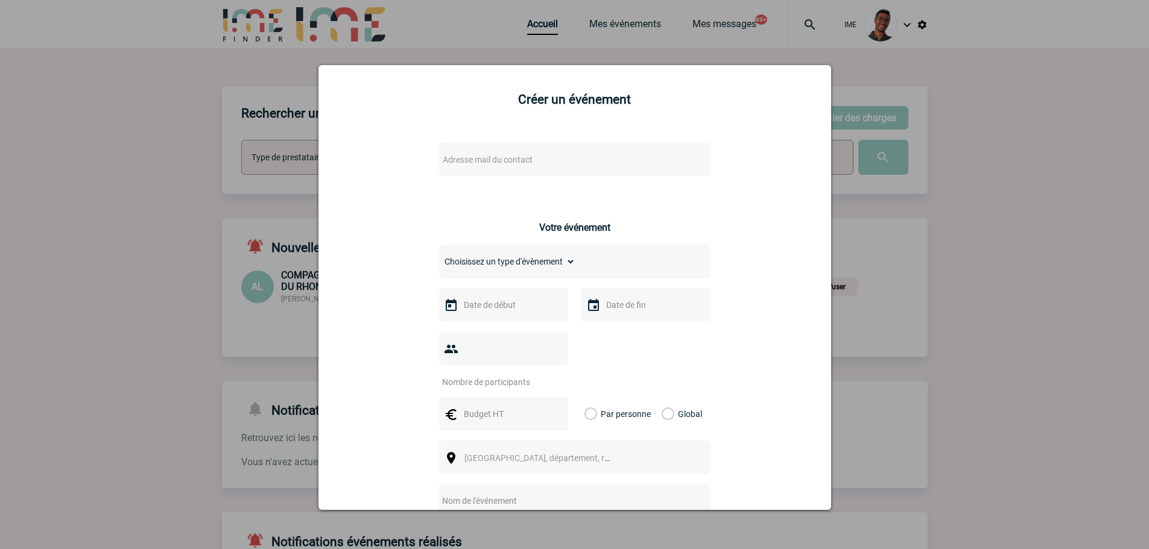
click at [238, 236] on div at bounding box center [574, 274] width 1149 height 549
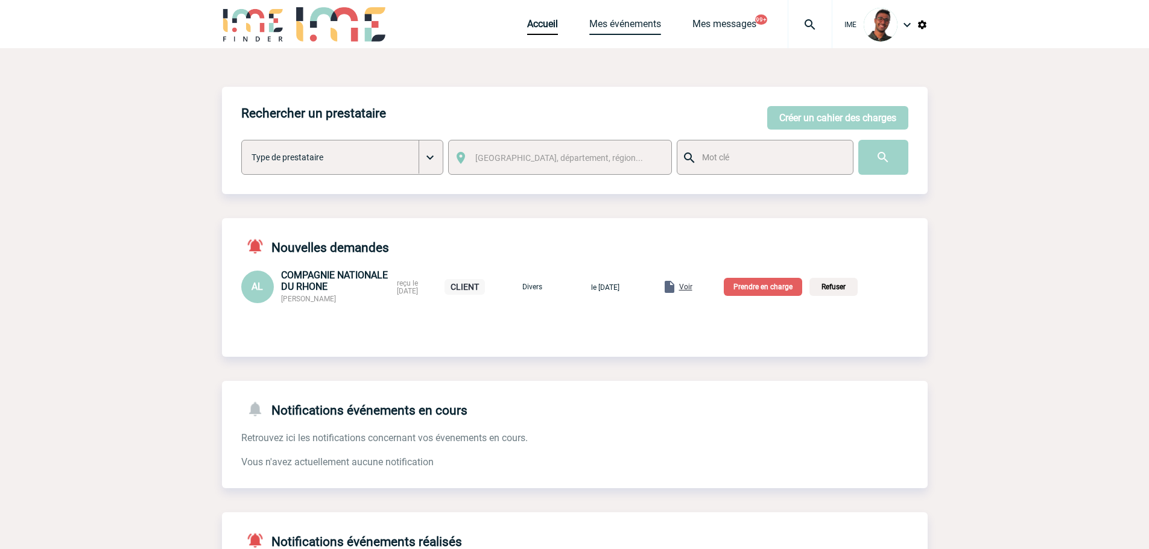
click at [626, 31] on link "Mes événements" at bounding box center [625, 26] width 72 height 17
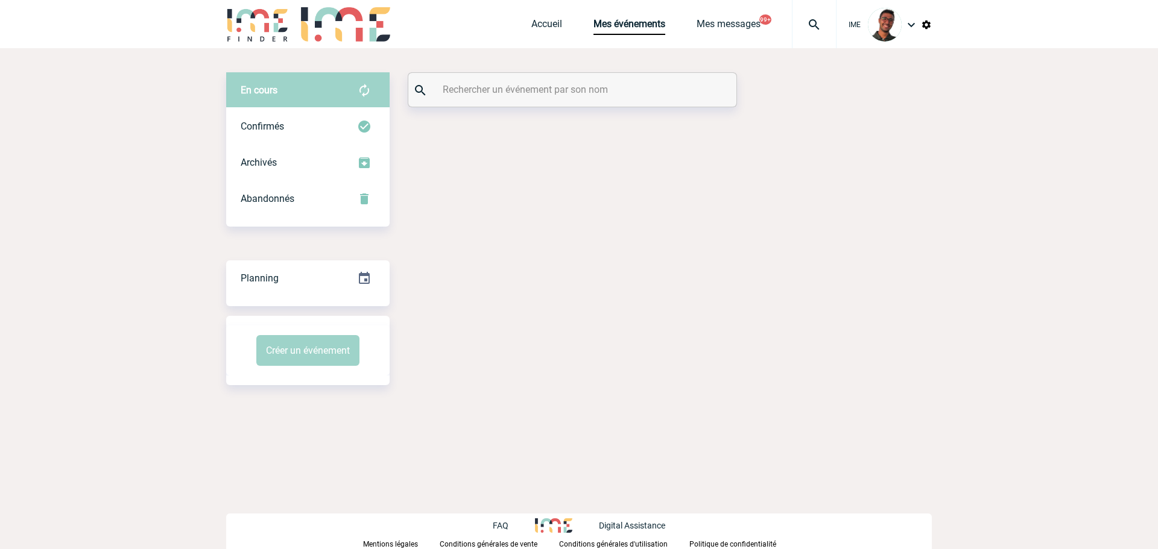
click at [501, 86] on input "text" at bounding box center [574, 89] width 268 height 17
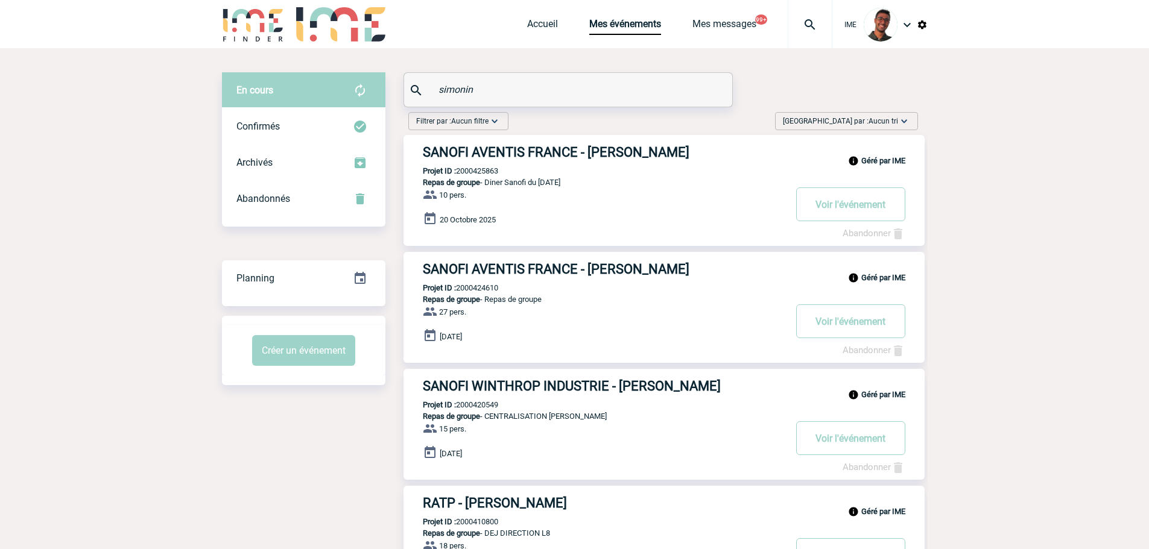
type input "simonin"
drag, startPoint x: 496, startPoint y: 87, endPoint x: 420, endPoint y: 85, distance: 76.6
click at [420, 85] on div "simonin" at bounding box center [568, 90] width 328 height 34
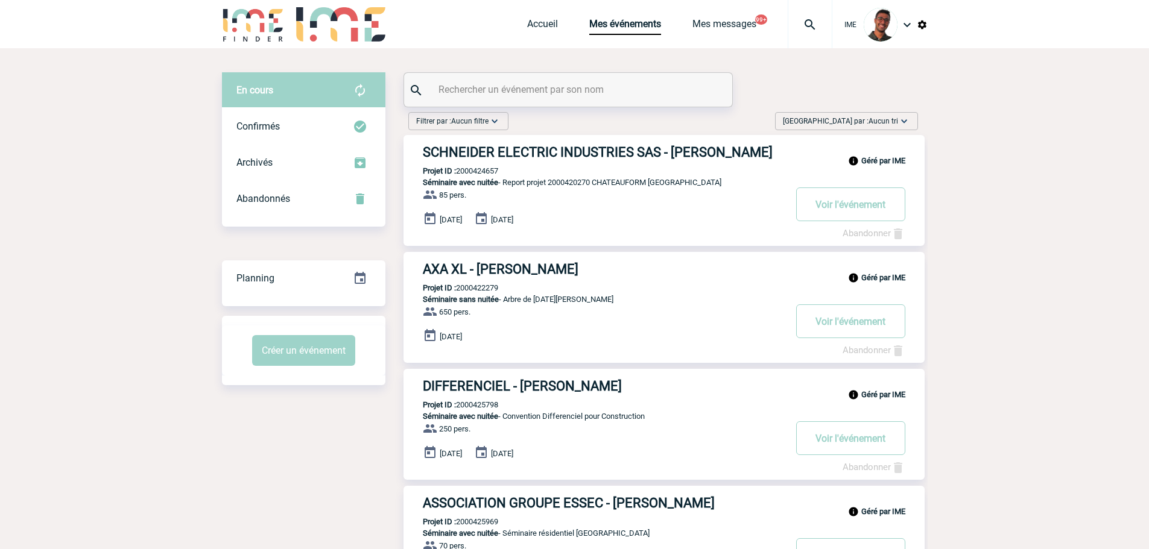
click at [529, 101] on div at bounding box center [568, 90] width 328 height 34
click at [538, 86] on input "text" at bounding box center [569, 89] width 268 height 17
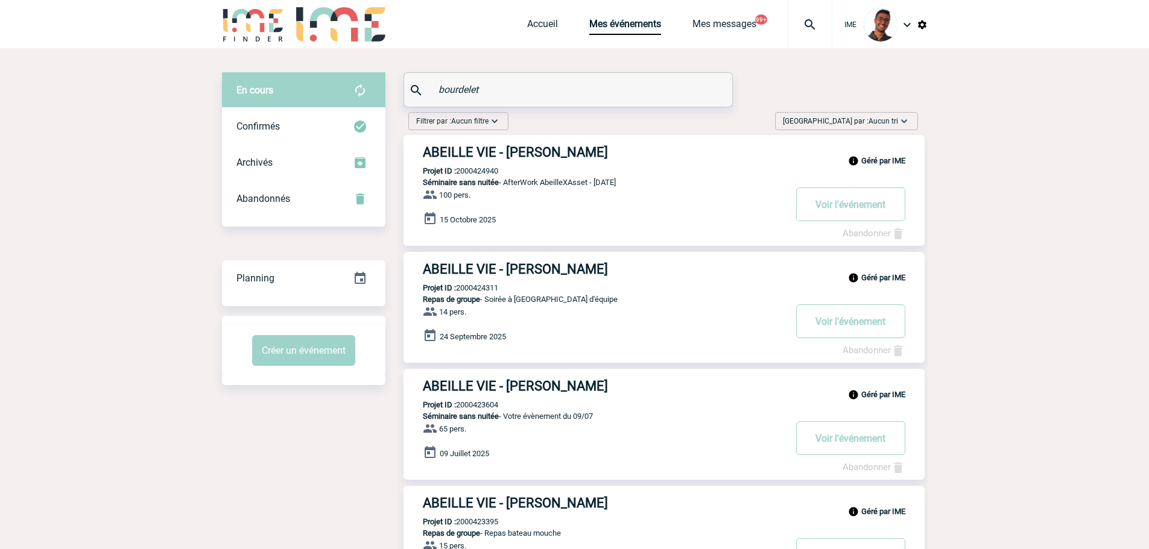
drag, startPoint x: 491, startPoint y: 91, endPoint x: 412, endPoint y: 100, distance: 79.5
click at [412, 100] on div "bourdelet" at bounding box center [568, 90] width 328 height 34
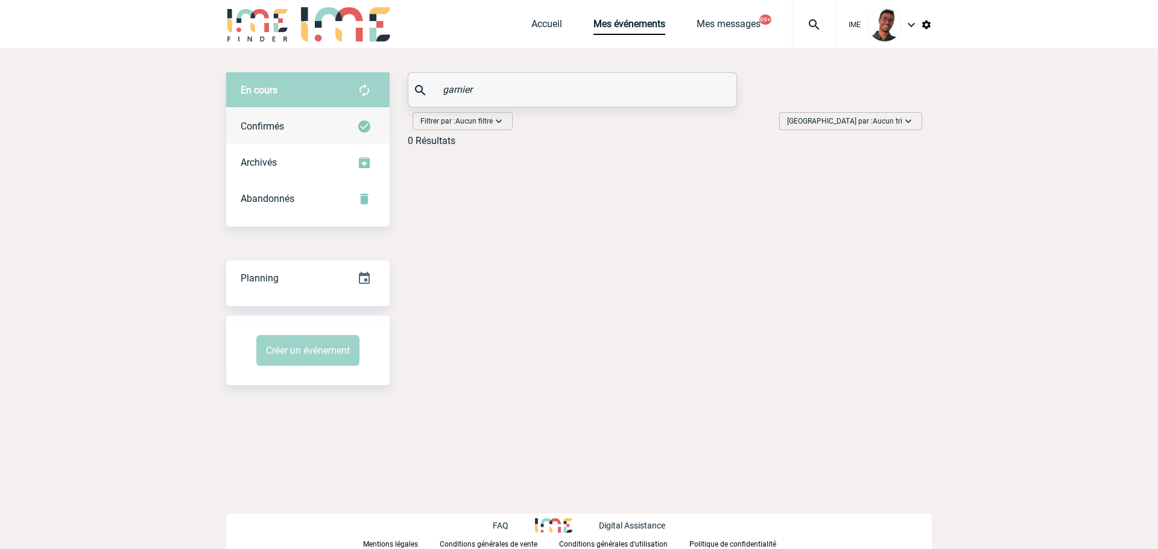
type input "garnier"
click at [348, 122] on div "Confirmés" at bounding box center [307, 127] width 163 height 36
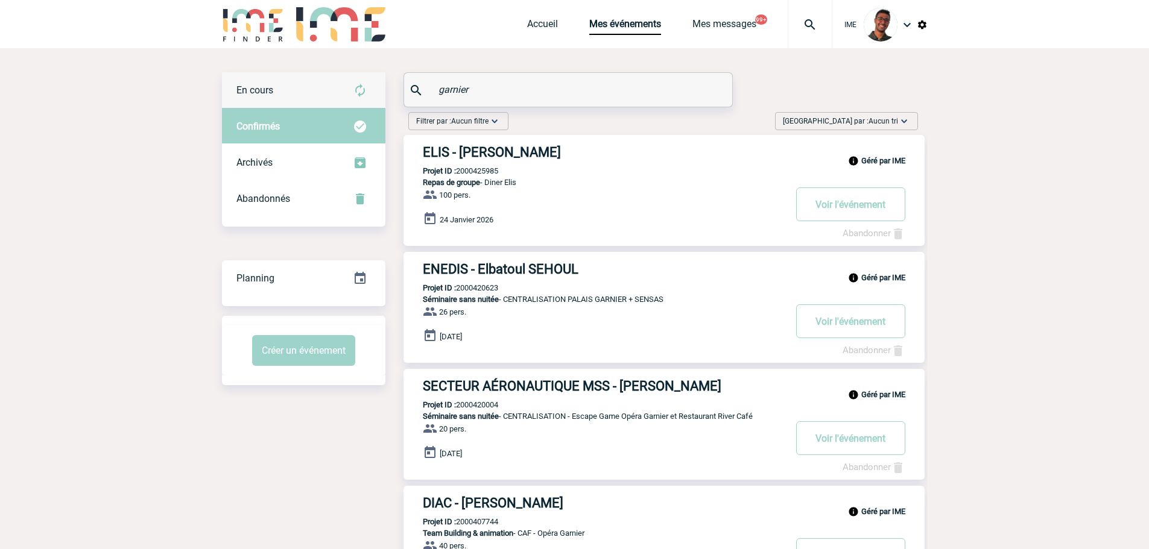
click at [347, 93] on div "En cours" at bounding box center [303, 90] width 163 height 36
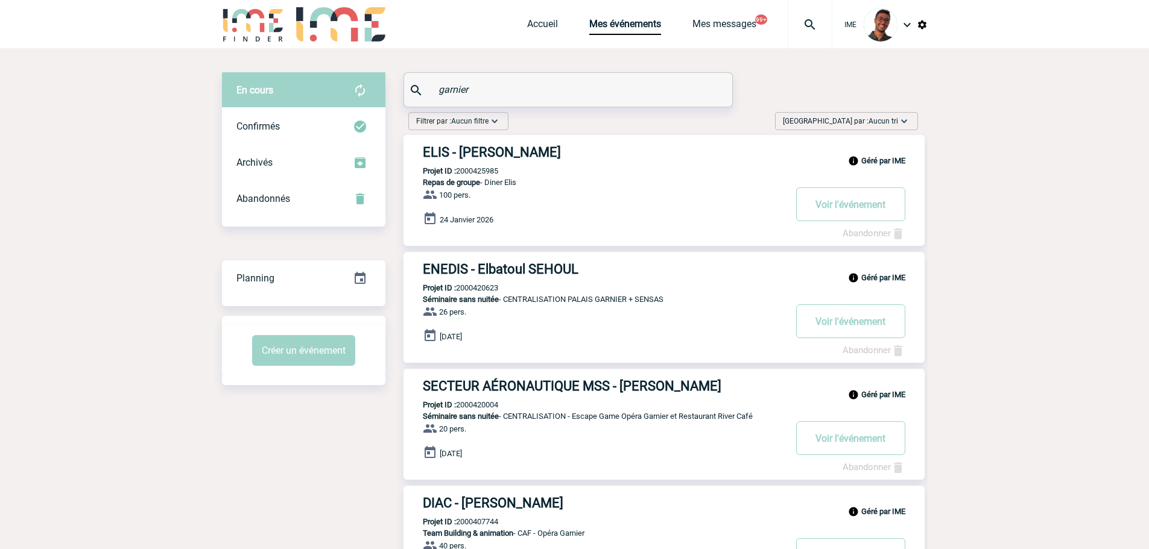
click at [488, 170] on p "Projet ID : 2000425985" at bounding box center [450, 170] width 95 height 9
copy p "2000425985"
click at [168, 174] on body "IME Accueil Mes événements" at bounding box center [574, 394] width 1149 height 789
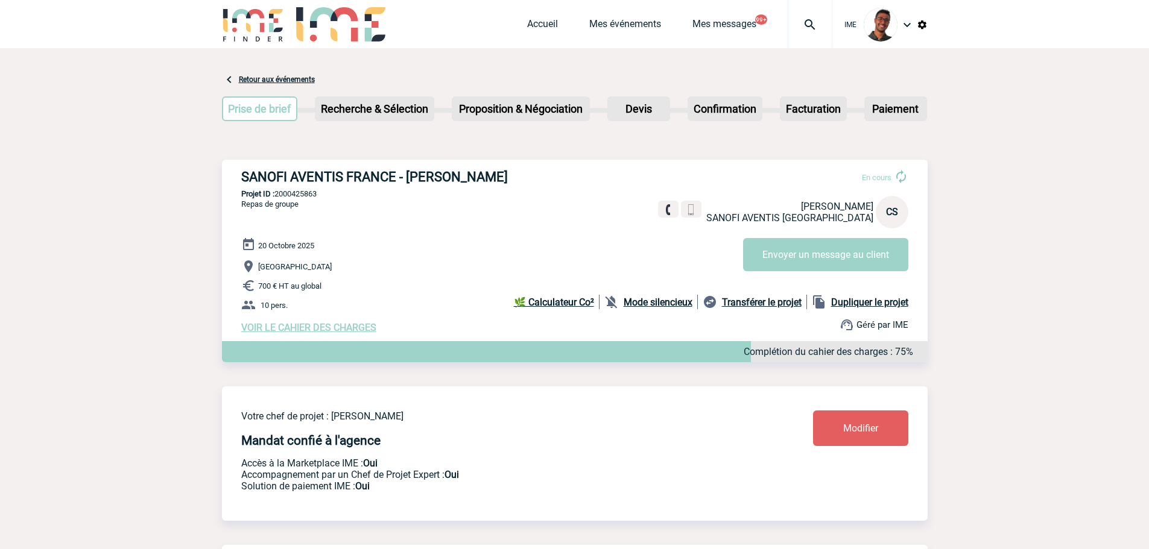
click at [301, 197] on p "Projet ID : 2000425863" at bounding box center [574, 193] width 705 height 9
copy p "2000425863"
click at [317, 194] on p "Projet ID : 2000425863" at bounding box center [574, 193] width 705 height 9
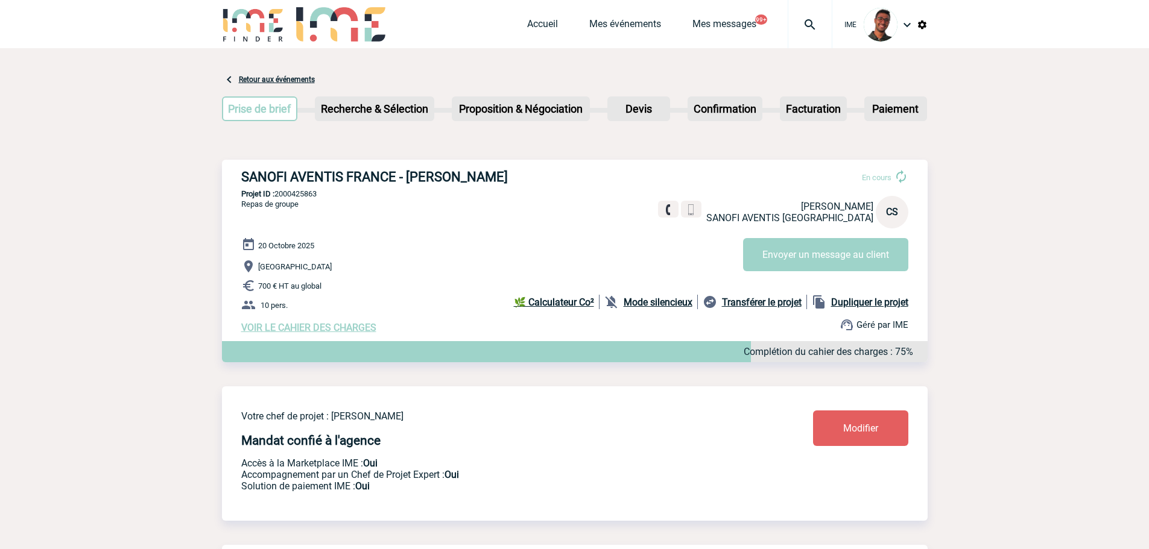
copy p "2000425863"
click at [254, 180] on h3 "SANOFI AVENTIS FRANCE - Christine SIMONIN LEVIS" at bounding box center [422, 176] width 362 height 15
click at [301, 197] on p "Projet ID : 2000420909" at bounding box center [574, 193] width 705 height 9
click at [302, 197] on p "Projet ID : 2000420909" at bounding box center [574, 193] width 705 height 9
copy p "2000420909"
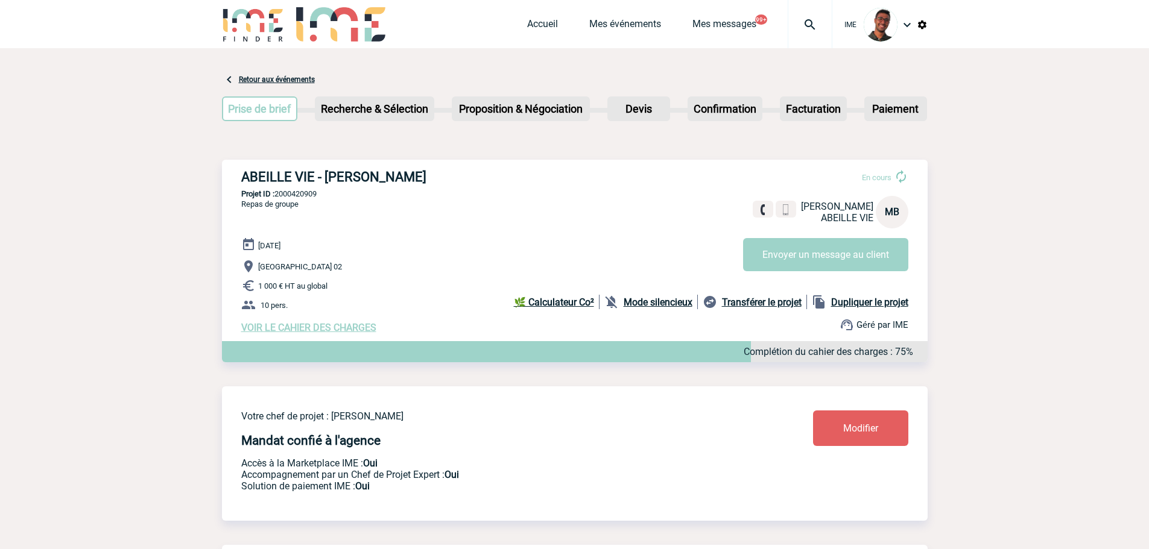
click at [303, 192] on p "Projet ID : 2000420909" at bounding box center [574, 193] width 705 height 9
click at [273, 17] on img at bounding box center [253, 24] width 63 height 34
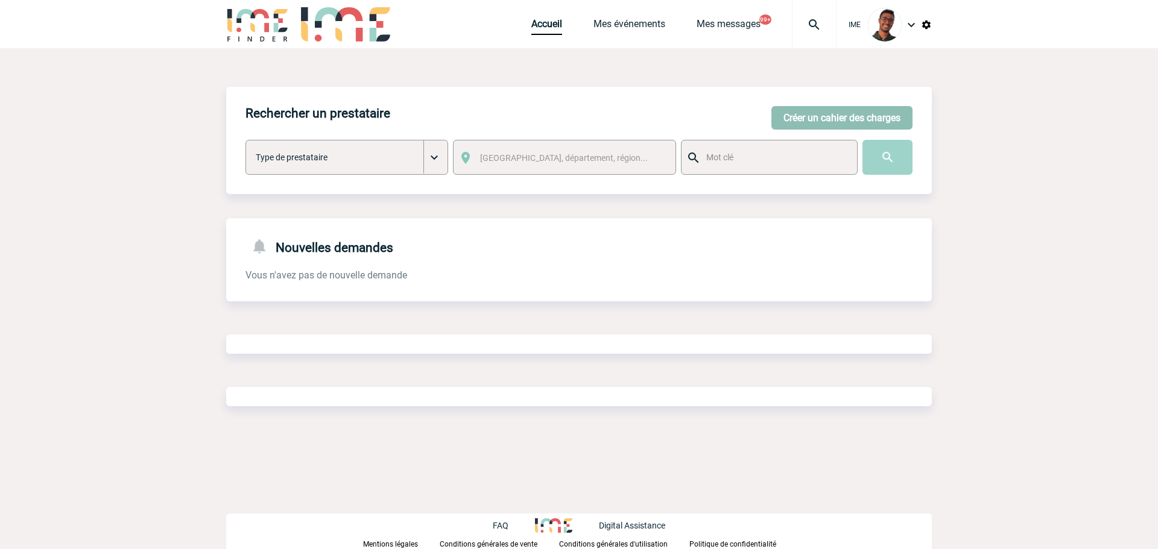
click at [856, 119] on button "Créer un cahier des charges" at bounding box center [841, 118] width 141 height 24
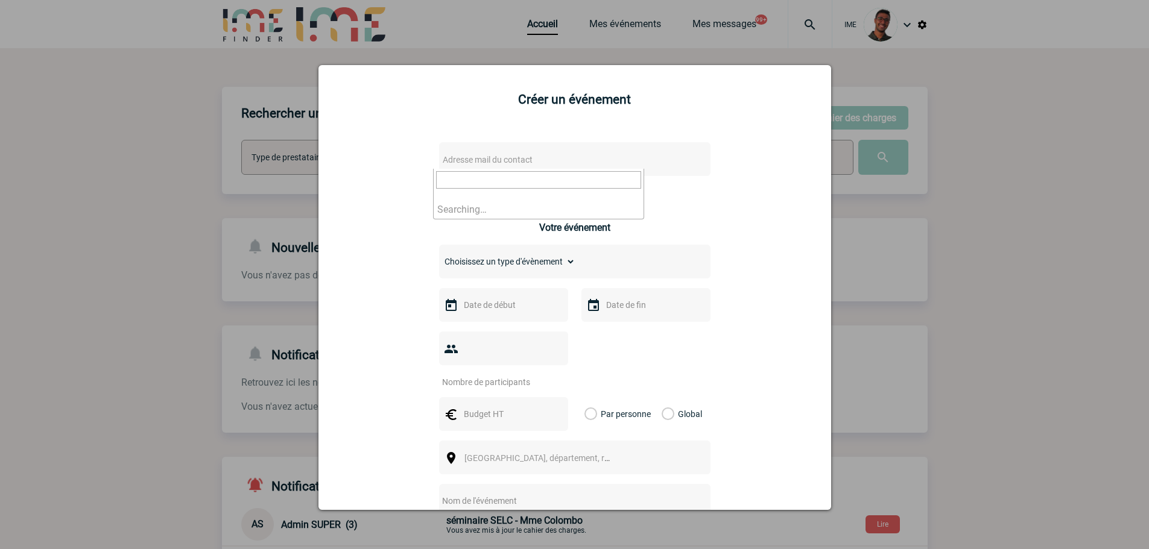
click at [527, 159] on span "Adresse mail du contact" at bounding box center [488, 160] width 90 height 10
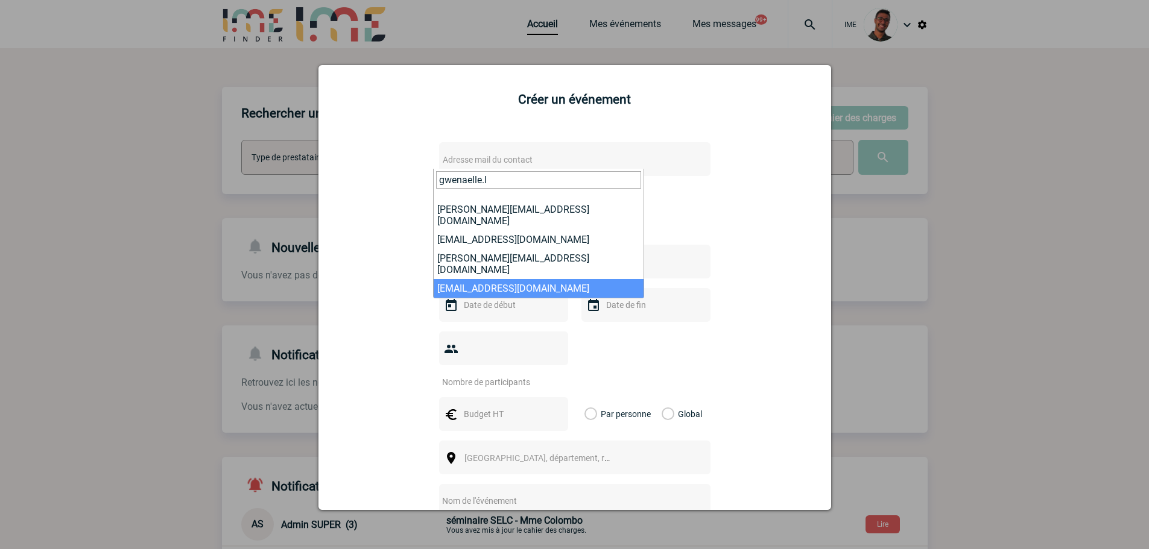
type input "gwenaelle.l"
select select "125447"
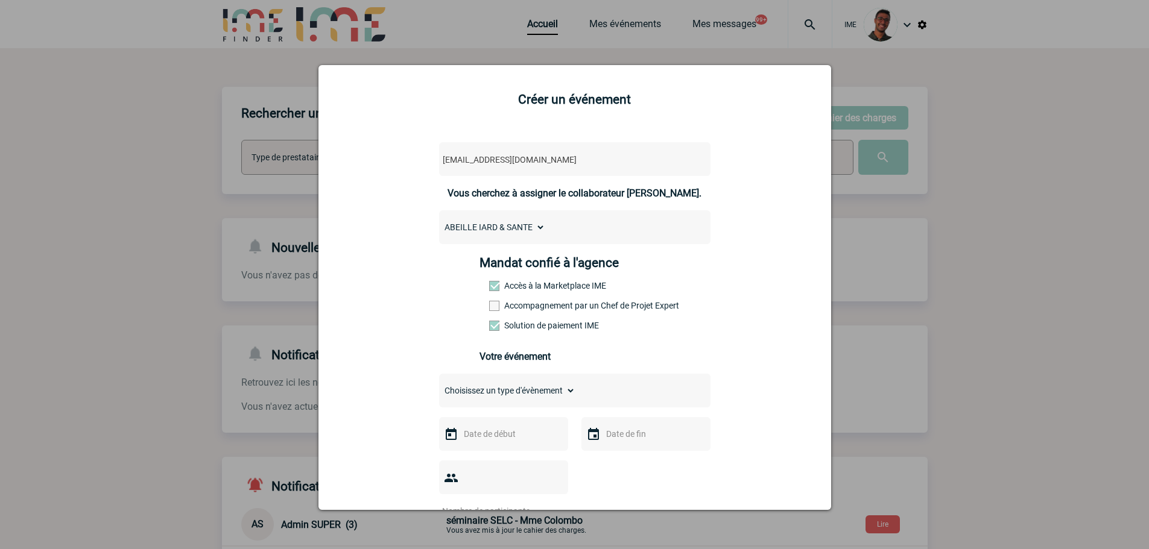
click at [500, 313] on div "Mandat confié à l'agence Accès à la Marketplace IME Accompagnement par un Chef …" at bounding box center [574, 298] width 190 height 84
click at [500, 311] on label "Accompagnement par un Chef de Projet Expert" at bounding box center [515, 306] width 53 height 10
click at [0, 0] on input "Accompagnement par un Chef de Projet Expert" at bounding box center [0, 0] width 0 height 0
click at [491, 392] on select "Choisissez un type d'évènement Séminaire avec nuitée Séminaire sans nuitée Repa…" at bounding box center [507, 390] width 136 height 17
select select "3"
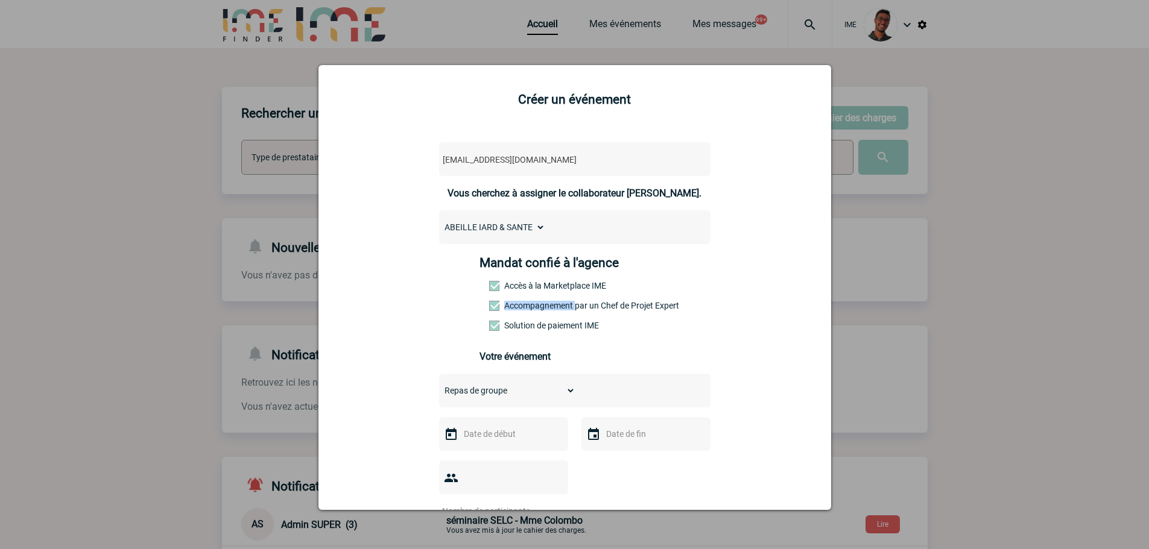
click at [439, 385] on select "Choisissez un type d'évènement Séminaire avec nuitée Séminaire sans nuitée Repa…" at bounding box center [507, 390] width 136 height 17
click at [543, 429] on label "Diner" at bounding box center [572, 422] width 69 height 11
click at [0, 0] on input "Diner" at bounding box center [0, 0] width 0 height 0
click at [513, 467] on input "text" at bounding box center [502, 464] width 83 height 16
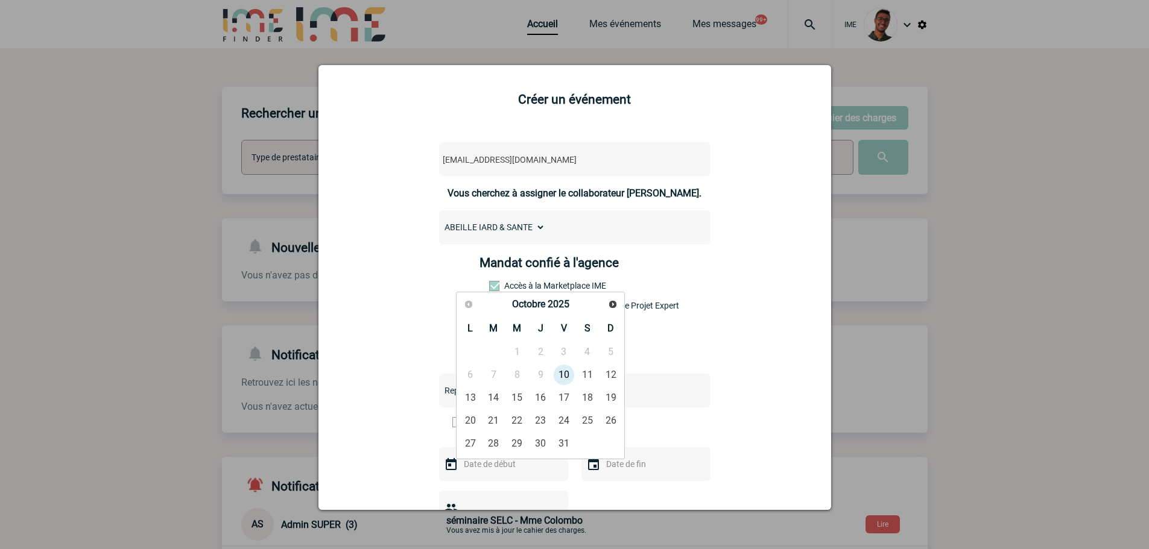
click at [603, 301] on div "Précédent Suivant Octobre 2025" at bounding box center [540, 304] width 164 height 21
click at [613, 304] on span "Suivant" at bounding box center [613, 305] width 10 height 10
click at [497, 373] on link "4" at bounding box center [493, 375] width 22 height 22
type input "[DATE]"
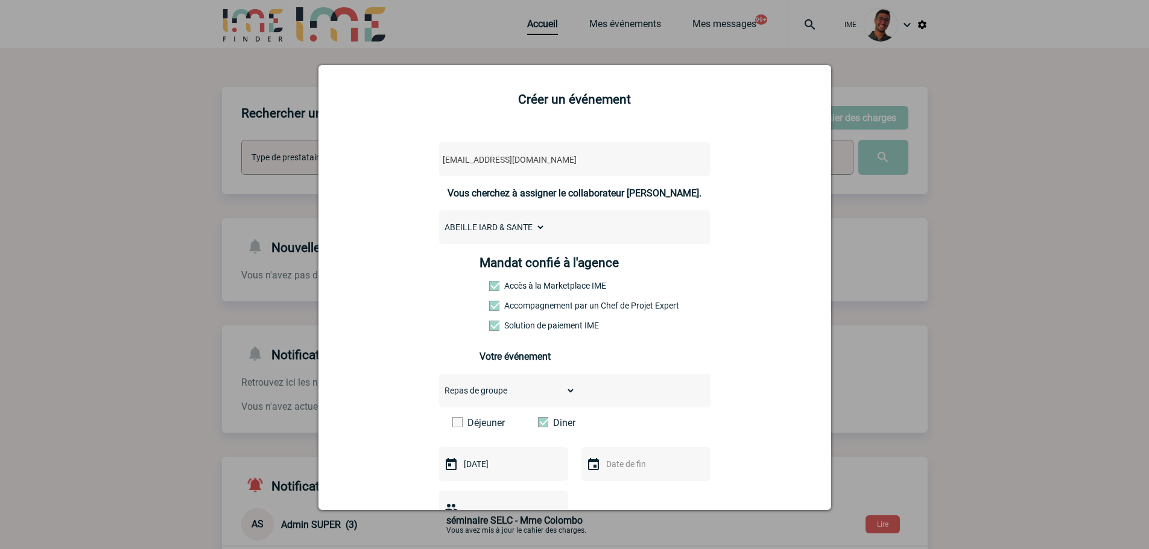
click at [624, 460] on input "text" at bounding box center [644, 464] width 83 height 16
click at [642, 368] on link "4" at bounding box center [636, 375] width 22 height 22
type input "[DATE]"
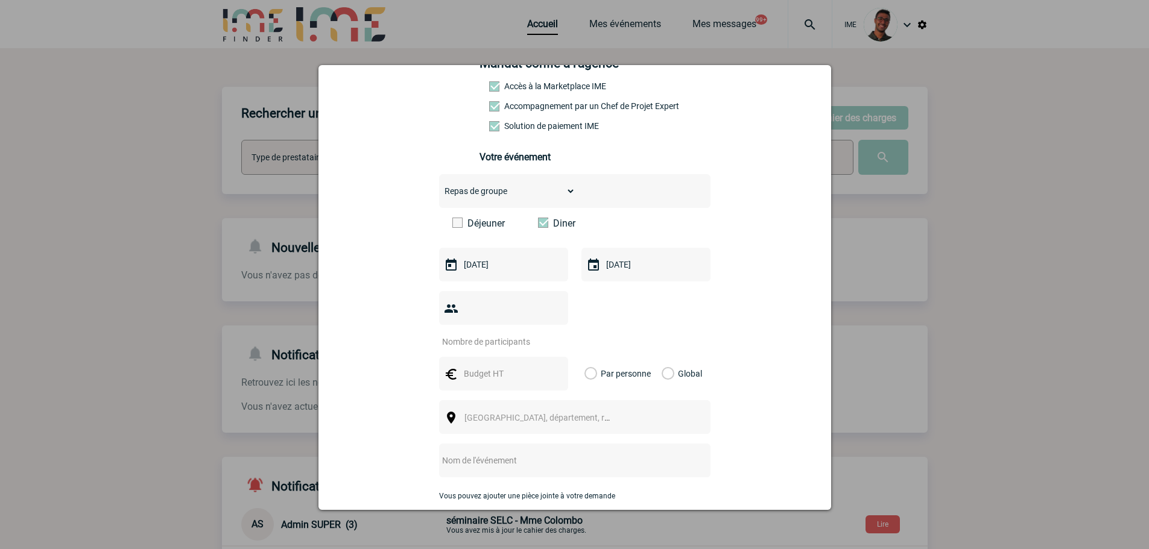
scroll to position [204, 0]
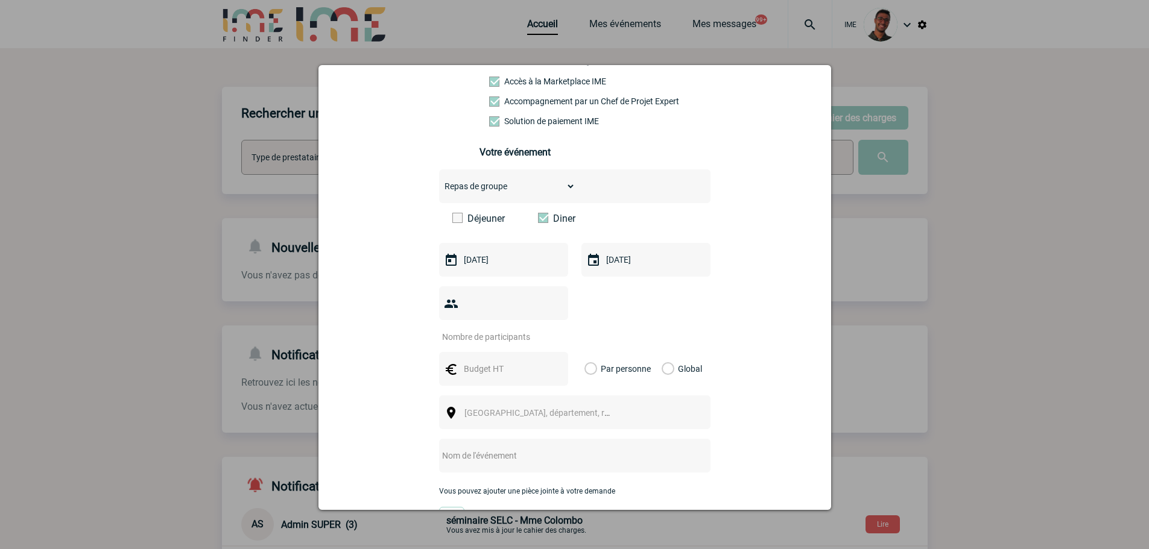
click at [506, 329] on input "number" at bounding box center [495, 337] width 113 height 16
type input "14"
click at [465, 361] on input "text" at bounding box center [502, 369] width 83 height 16
type input "3010"
click at [667, 352] on div "Global" at bounding box center [680, 369] width 40 height 34
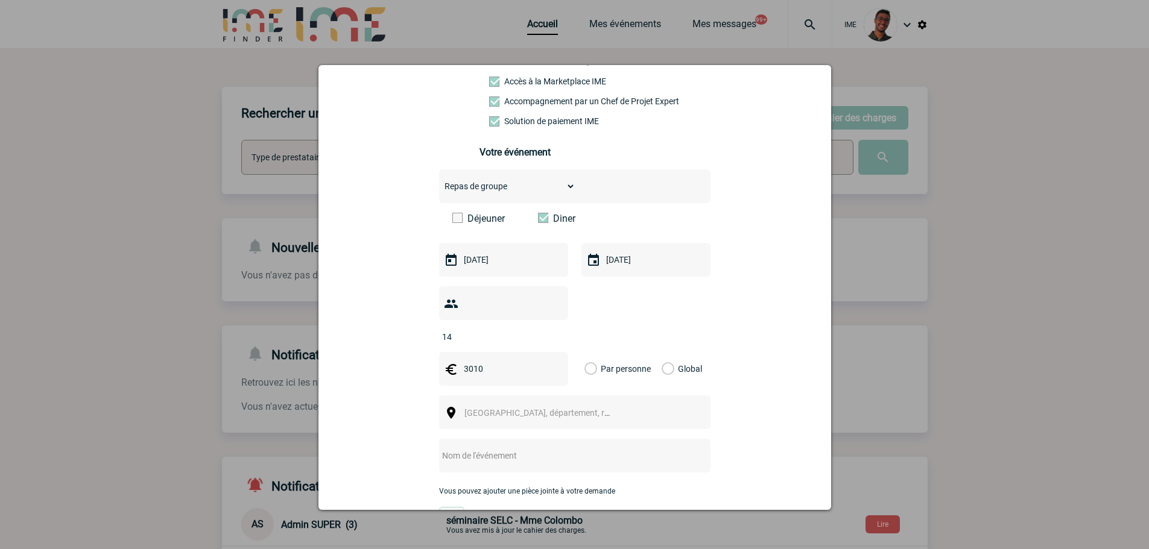
click at [667, 352] on label "Global" at bounding box center [665, 369] width 8 height 34
click at [0, 0] on input "Global" at bounding box center [0, 0] width 0 height 0
click at [574, 405] on div "[GEOGRAPHIC_DATA], département, région..." at bounding box center [574, 413] width 271 height 34
click at [574, 402] on body "IME Accueil Mes événements" at bounding box center [574, 369] width 1149 height 739
type input "a"
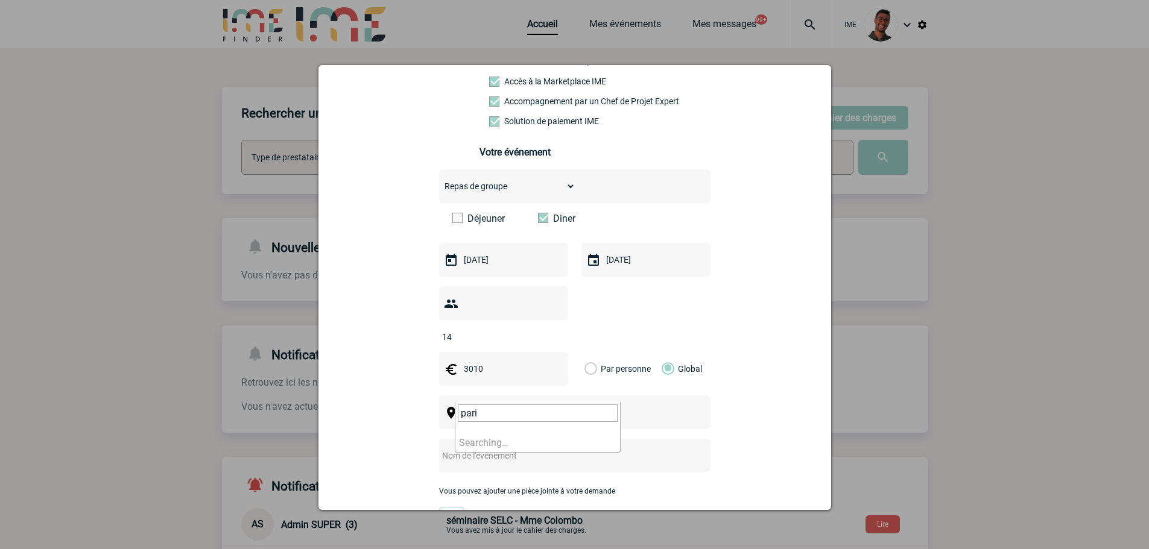
type input "[GEOGRAPHIC_DATA]"
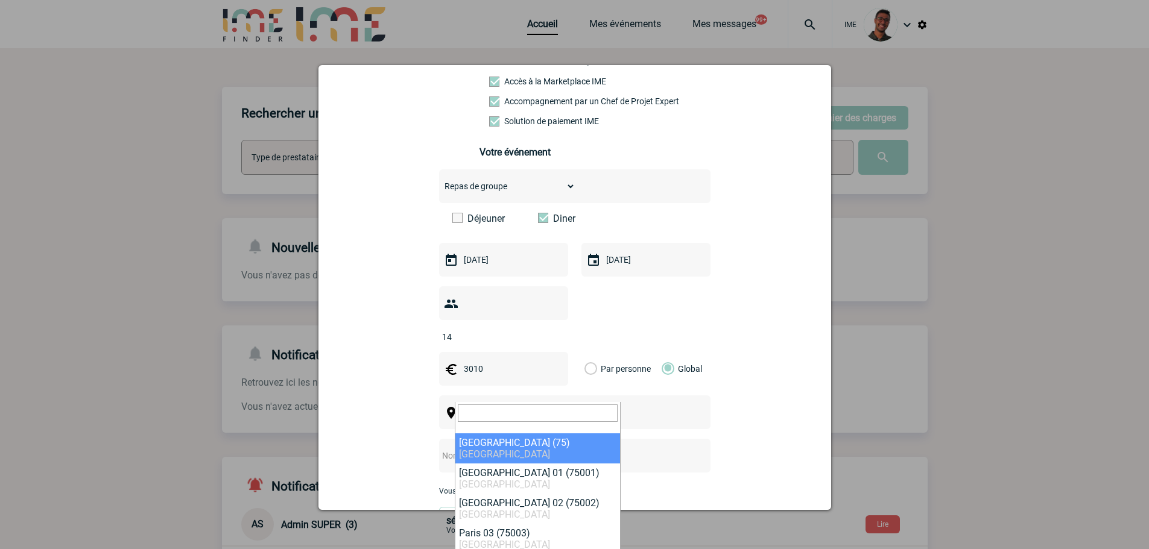
select select "3"
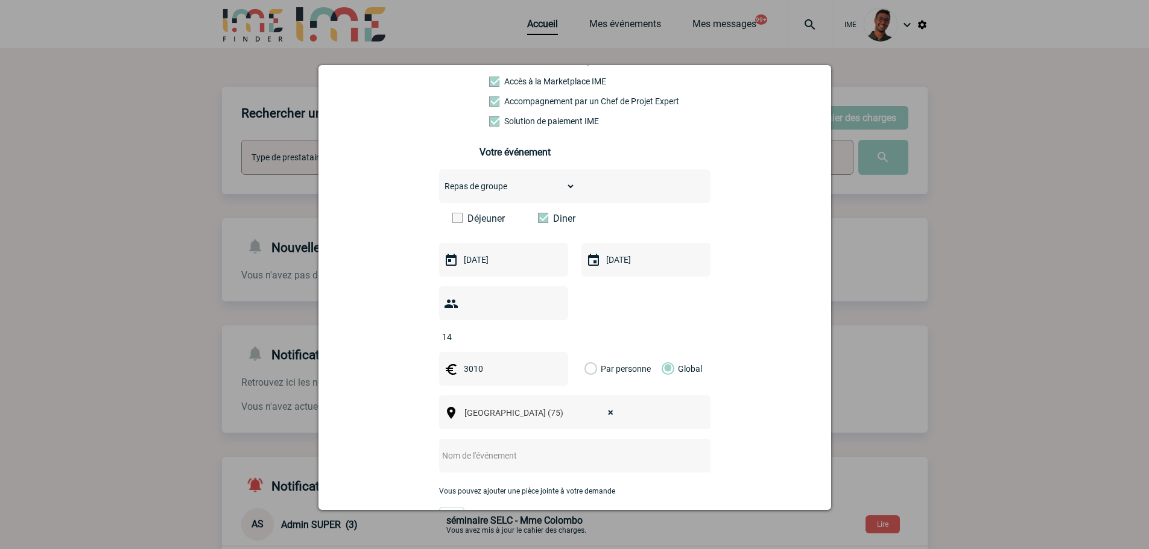
click at [540, 448] on input "text" at bounding box center [558, 456] width 239 height 16
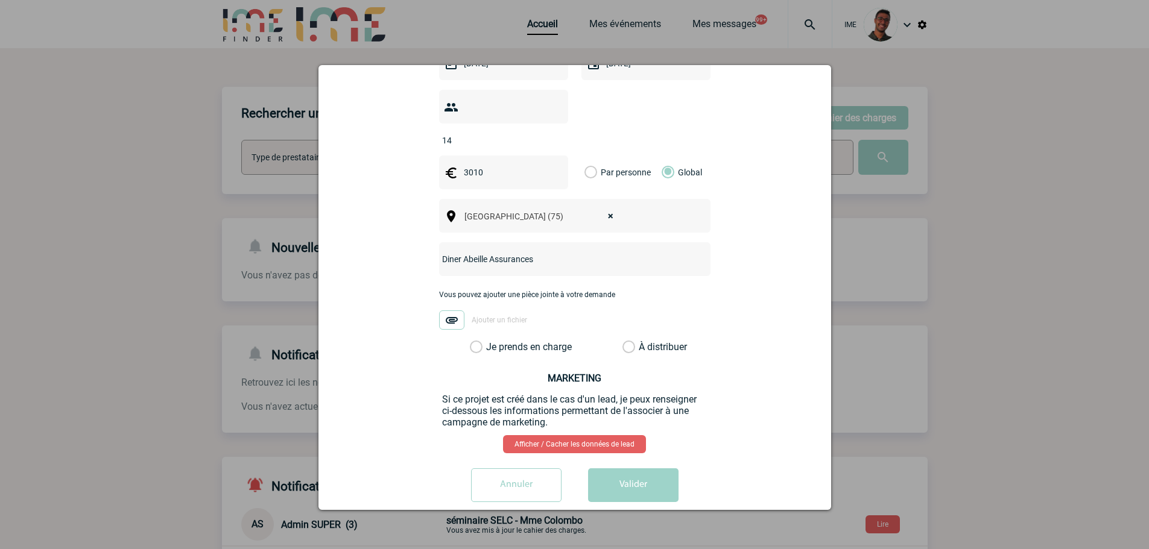
type input "Diner Abeille Assurances"
click at [490, 341] on label "Je prends en charge" at bounding box center [480, 347] width 21 height 12
click at [0, 0] on input "Je prends en charge" at bounding box center [0, 0] width 0 height 0
click at [638, 487] on div "Annuler Valider" at bounding box center [574, 489] width 482 height 43
click at [639, 470] on button "Valider" at bounding box center [633, 485] width 90 height 34
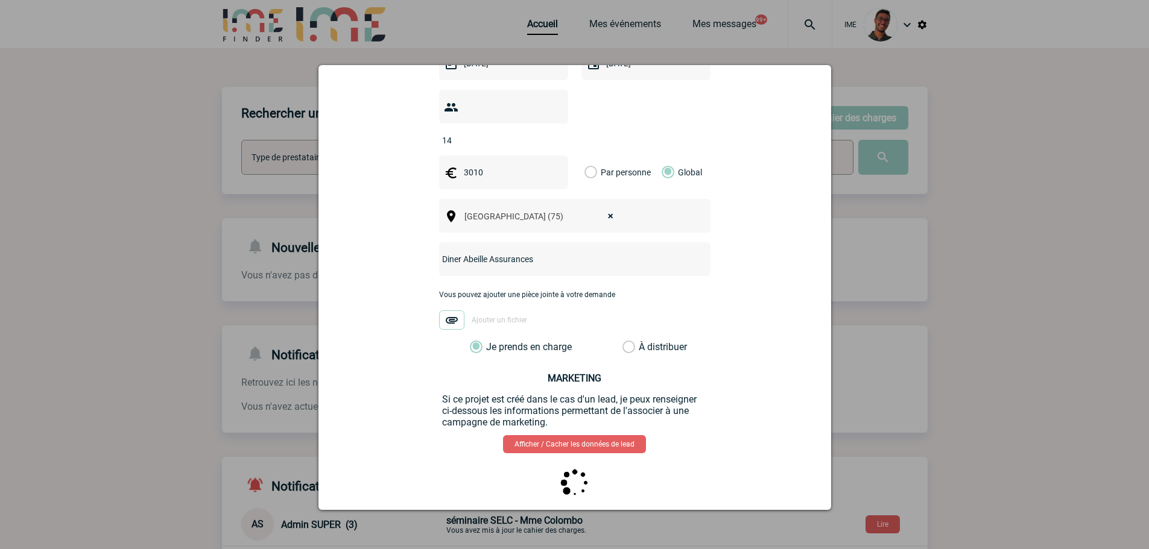
scroll to position [0, 0]
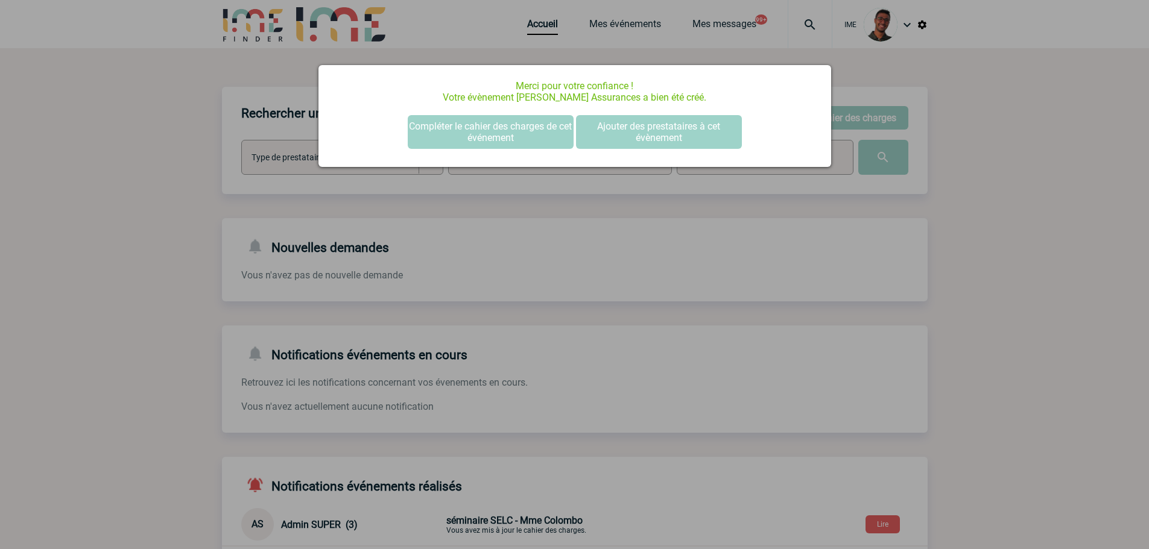
click at [272, 263] on div at bounding box center [574, 274] width 1149 height 549
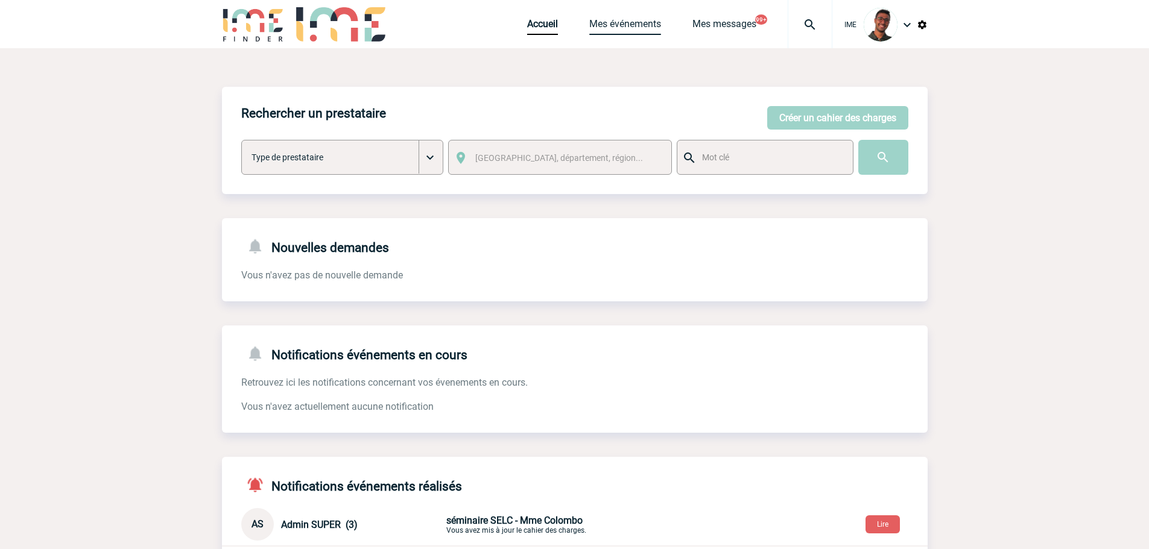
click at [604, 27] on link "Mes événements" at bounding box center [625, 26] width 72 height 17
click at [609, 23] on link "Mes événements" at bounding box center [625, 26] width 72 height 17
click at [113, 243] on body "IME Accueil Mes événements" at bounding box center [574, 369] width 1149 height 739
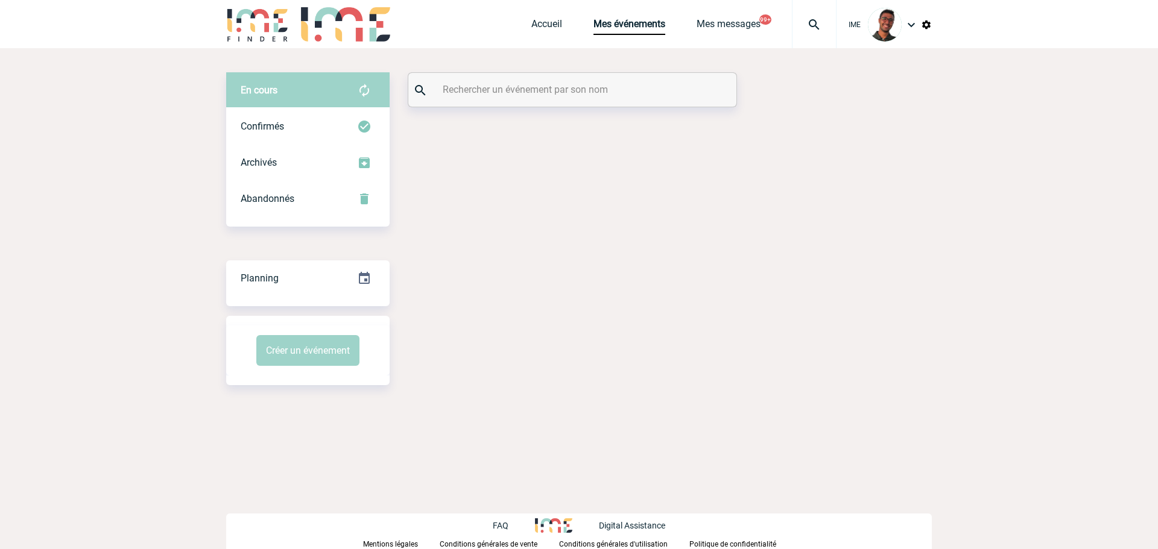
drag, startPoint x: 547, startPoint y: 260, endPoint x: 537, endPoint y: 227, distance: 34.5
click at [547, 260] on div "En cours En cours Confirmés Archivés Abandonnés En cours Confirmés Archivés Aba…" at bounding box center [578, 228] width 705 height 361
click at [527, 93] on input "text" at bounding box center [574, 89] width 268 height 17
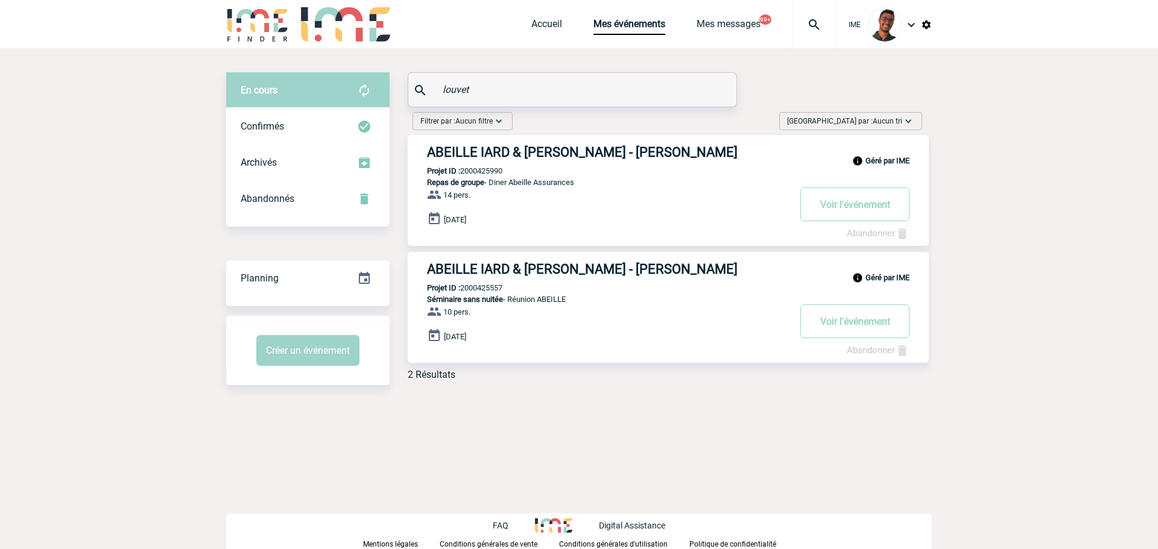
type input "louvet"
click at [488, 171] on p "Projet ID : 2000425990" at bounding box center [455, 170] width 95 height 9
copy p "2000425990"
click at [488, 169] on p "Projet ID : 2000425990" at bounding box center [455, 170] width 95 height 9
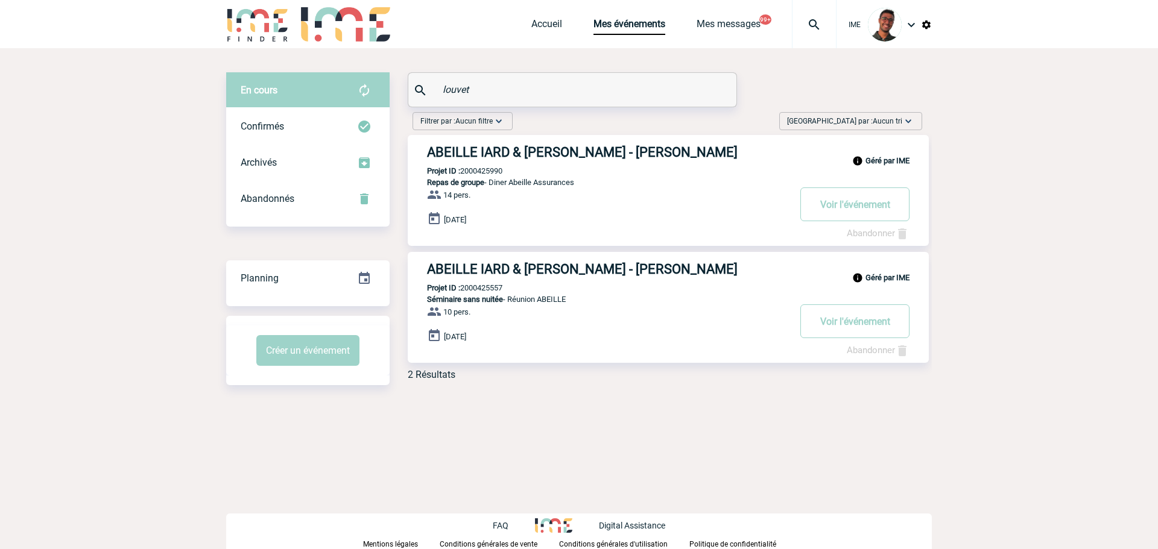
click at [488, 169] on p "Projet ID : 2000425990" at bounding box center [455, 170] width 95 height 9
copy p "2000425990"
click at [514, 156] on h3 "ABEILLE IARD & [PERSON_NAME] - [PERSON_NAME]" at bounding box center [608, 152] width 362 height 15
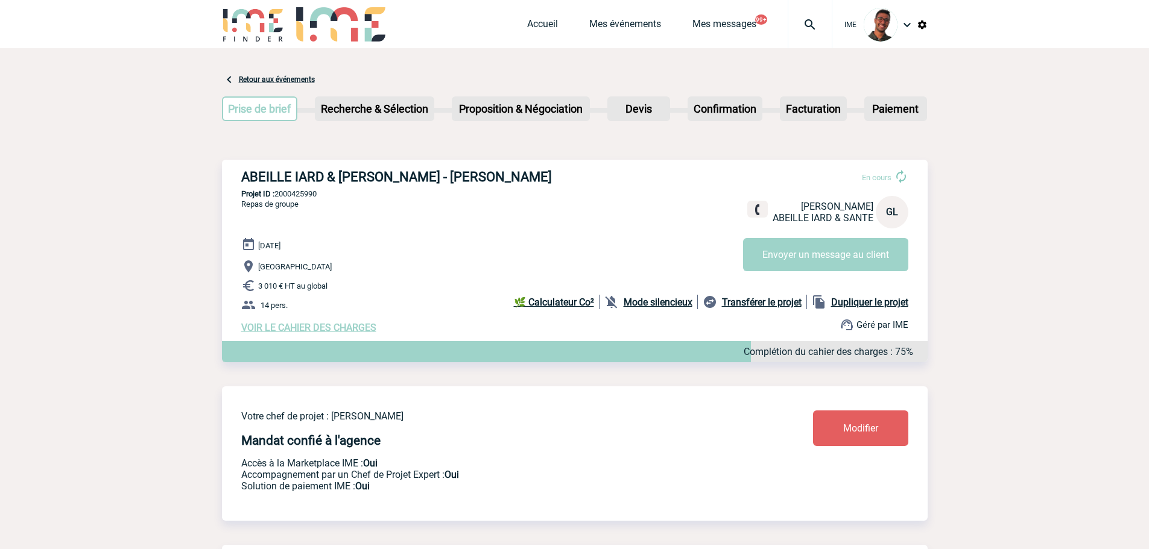
click at [813, 433] on link "Modifier" at bounding box center [860, 429] width 95 height 36
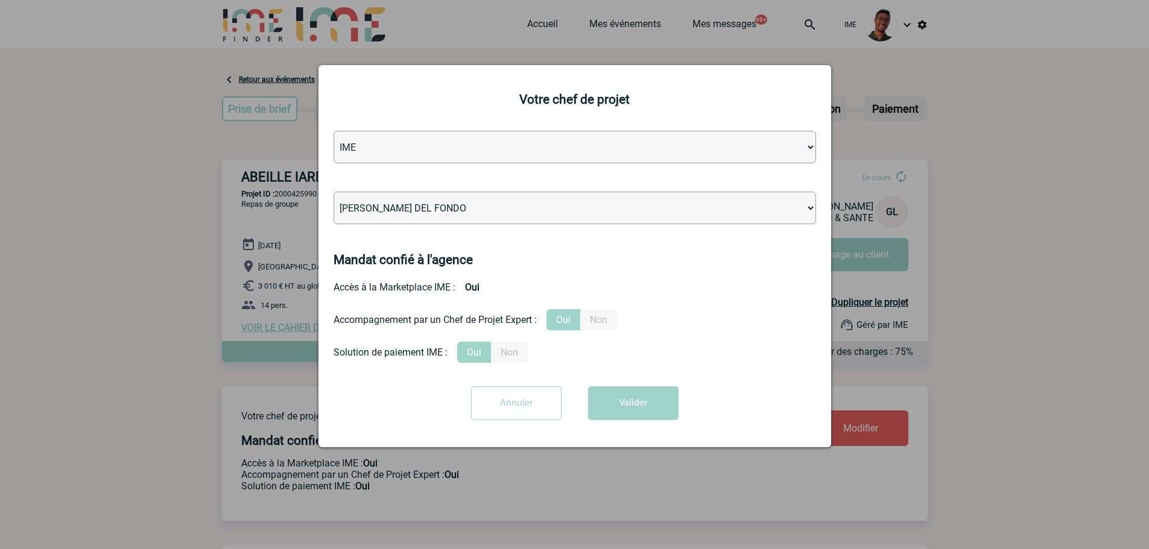
click at [535, 213] on select "[PERSON_NAME] [PERSON_NAME] [PERSON_NAME] Jean-[PERSON_NAME] [PERSON_NAME] [PER…" at bounding box center [574, 208] width 482 height 33
select select "101028"
click at [333, 192] on select "[PERSON_NAME] [PERSON_NAME] [PERSON_NAME] Jean-[PERSON_NAME] [PERSON_NAME] [PER…" at bounding box center [574, 208] width 482 height 33
click at [595, 404] on button "Valider" at bounding box center [633, 403] width 90 height 34
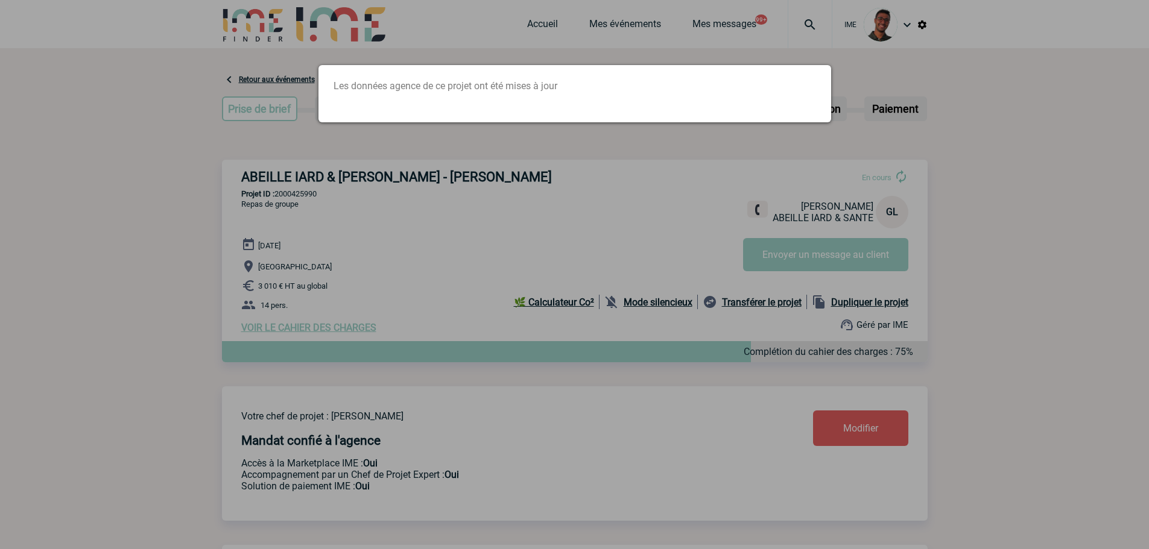
click at [283, 142] on div at bounding box center [574, 274] width 1149 height 549
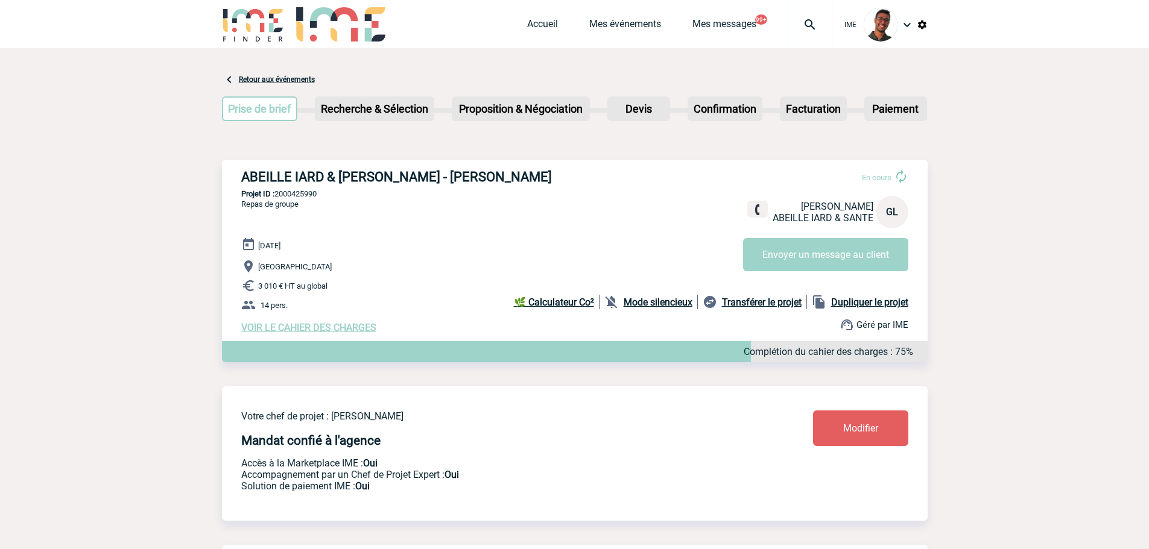
click at [297, 198] on p "Projet ID : 2000425990" at bounding box center [574, 193] width 705 height 9
copy p "2000425990"
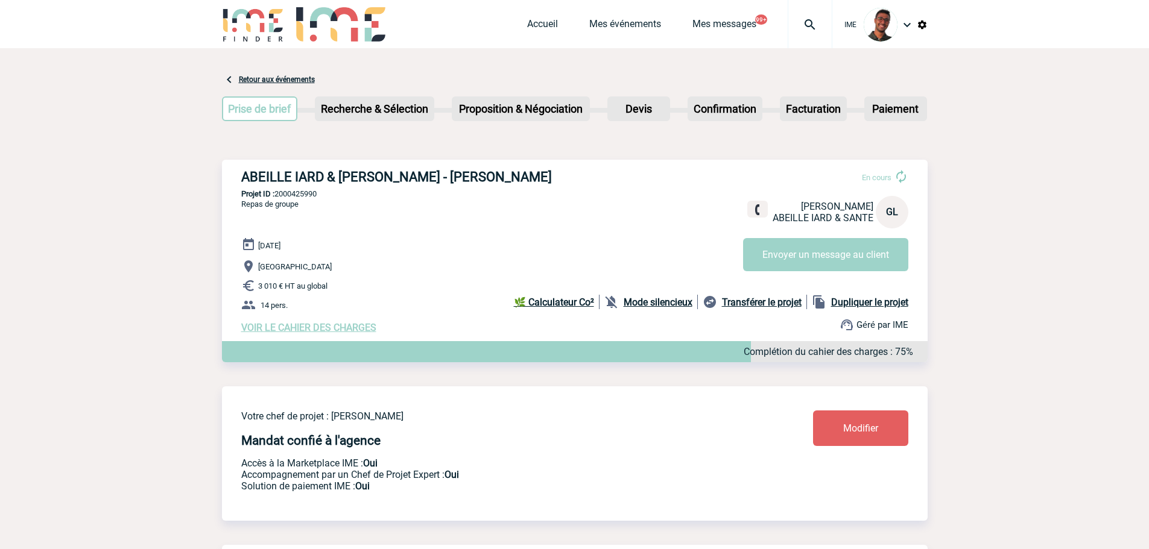
click at [429, 219] on div "ABEILLE IARD & [PERSON_NAME] - [PERSON_NAME] En cours [PERSON_NAME] ABEILLE IAR…" at bounding box center [574, 251] width 705 height 183
click at [300, 196] on p "Projet ID : 2000425990" at bounding box center [574, 193] width 705 height 9
copy p "2000425990"
